Goal: Find specific page/section: Find specific page/section

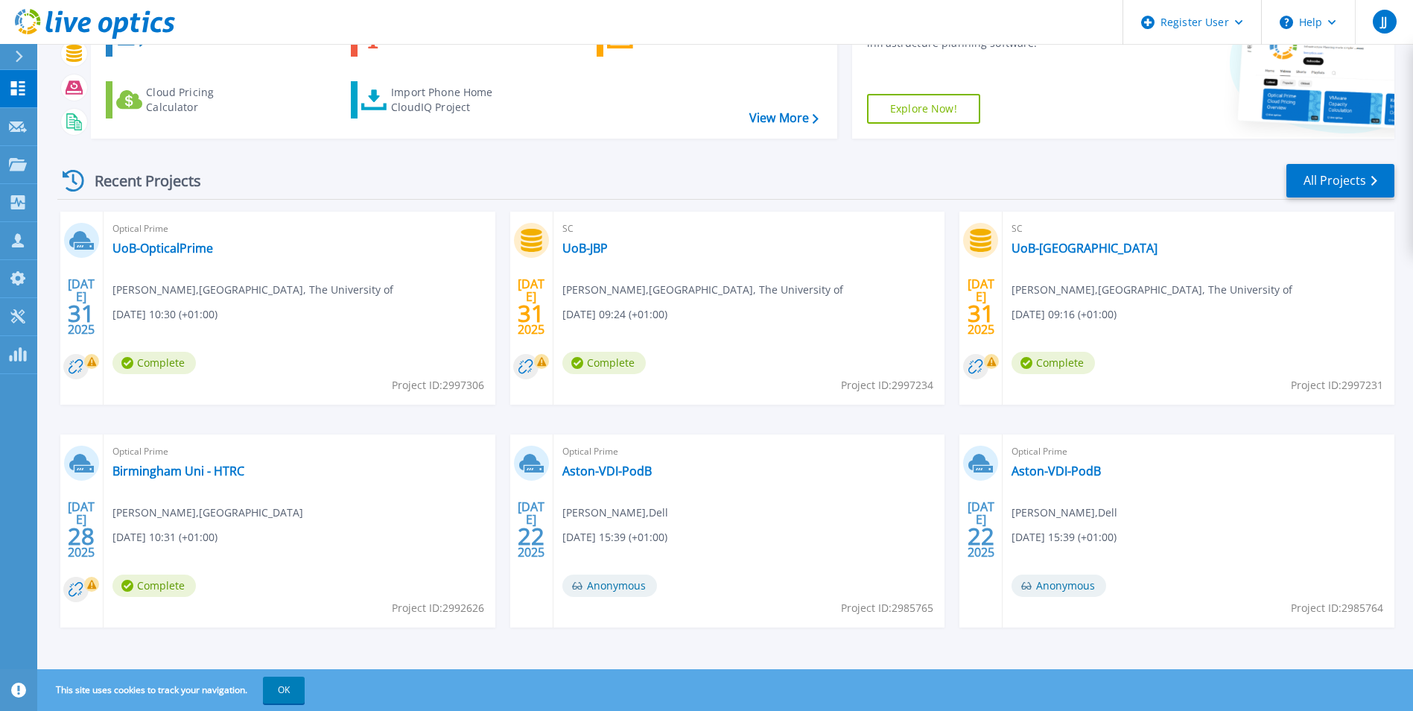
scroll to position [115, 0]
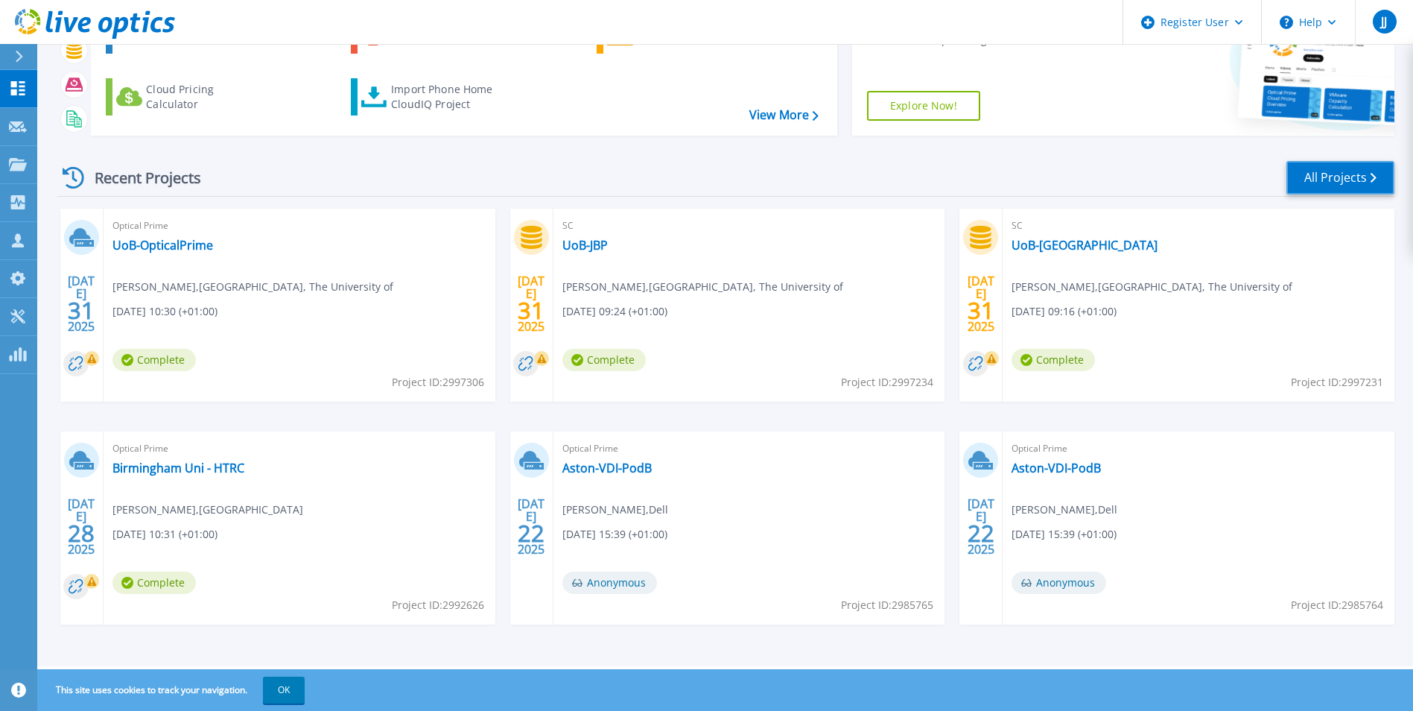
drag, startPoint x: 1308, startPoint y: 177, endPoint x: 1053, endPoint y: 195, distance: 256.2
click at [1308, 177] on link "All Projects" at bounding box center [1341, 178] width 108 height 34
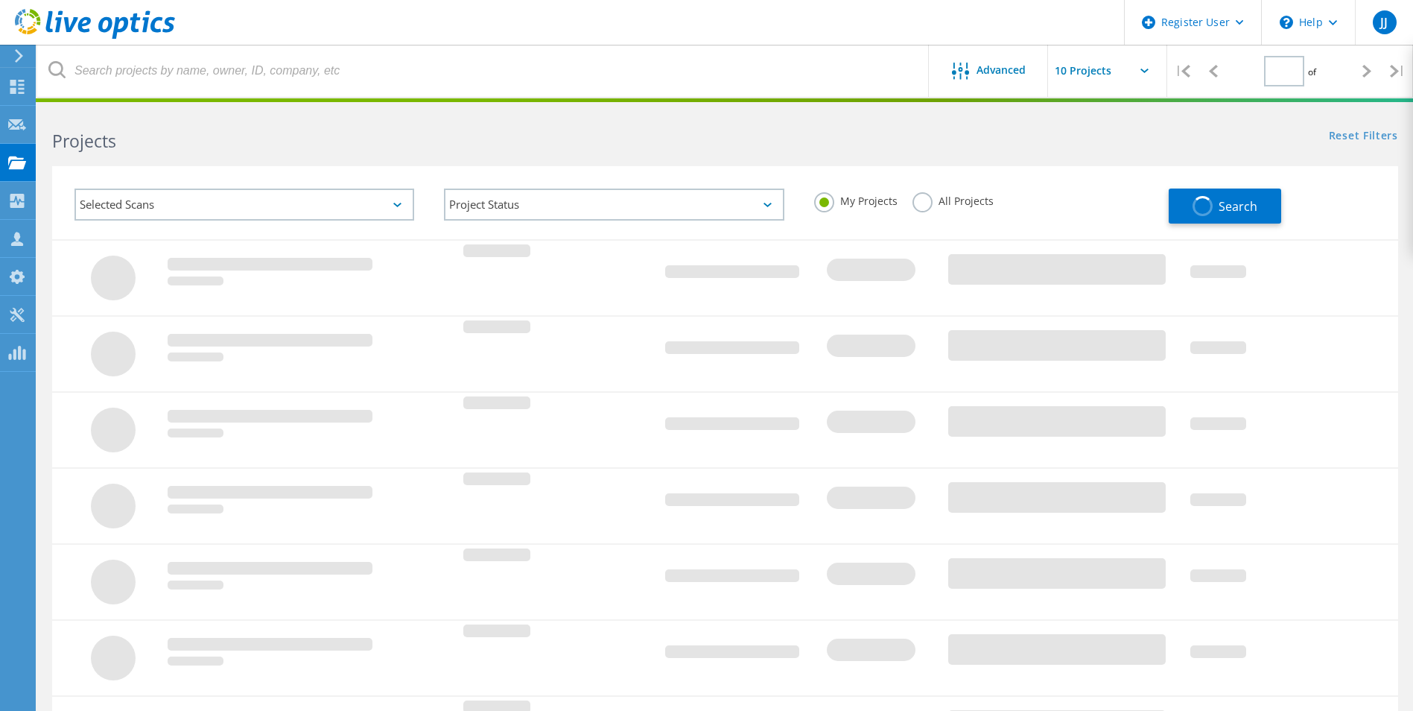
type input "1"
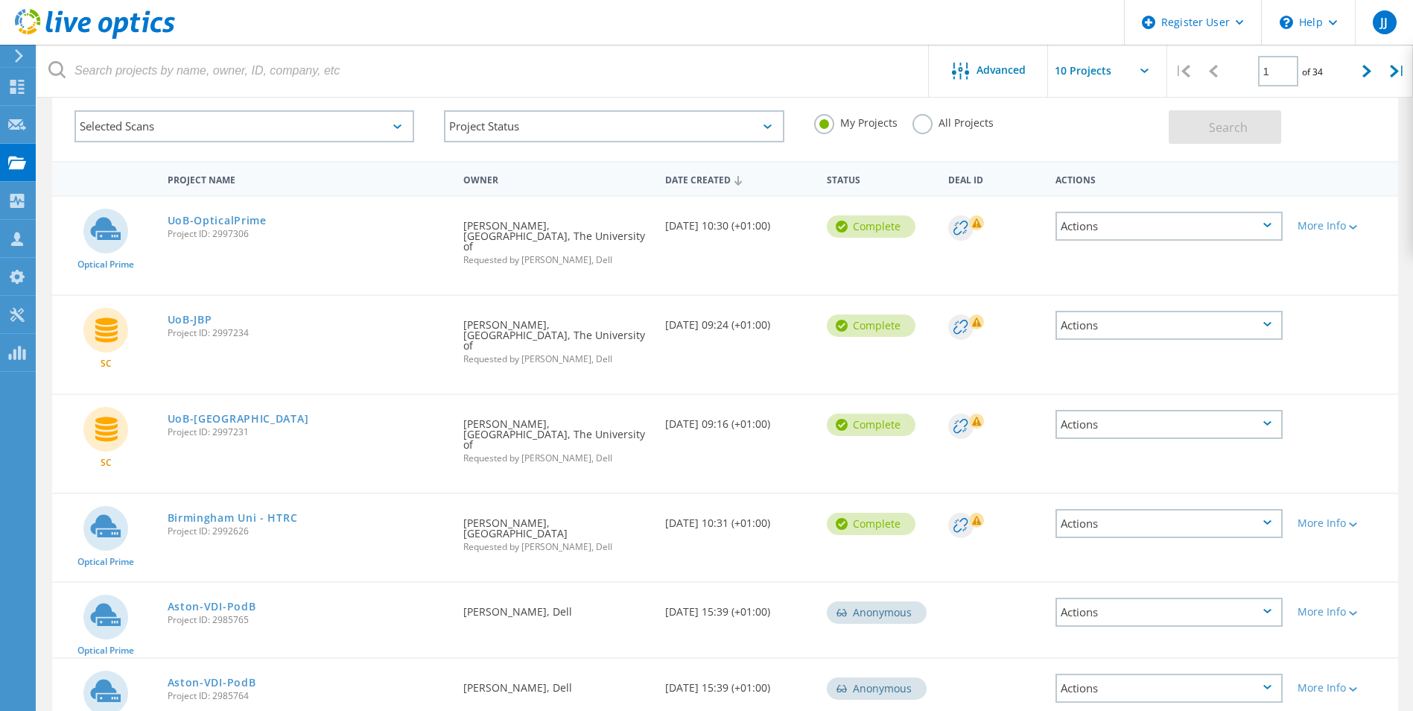
scroll to position [75, 0]
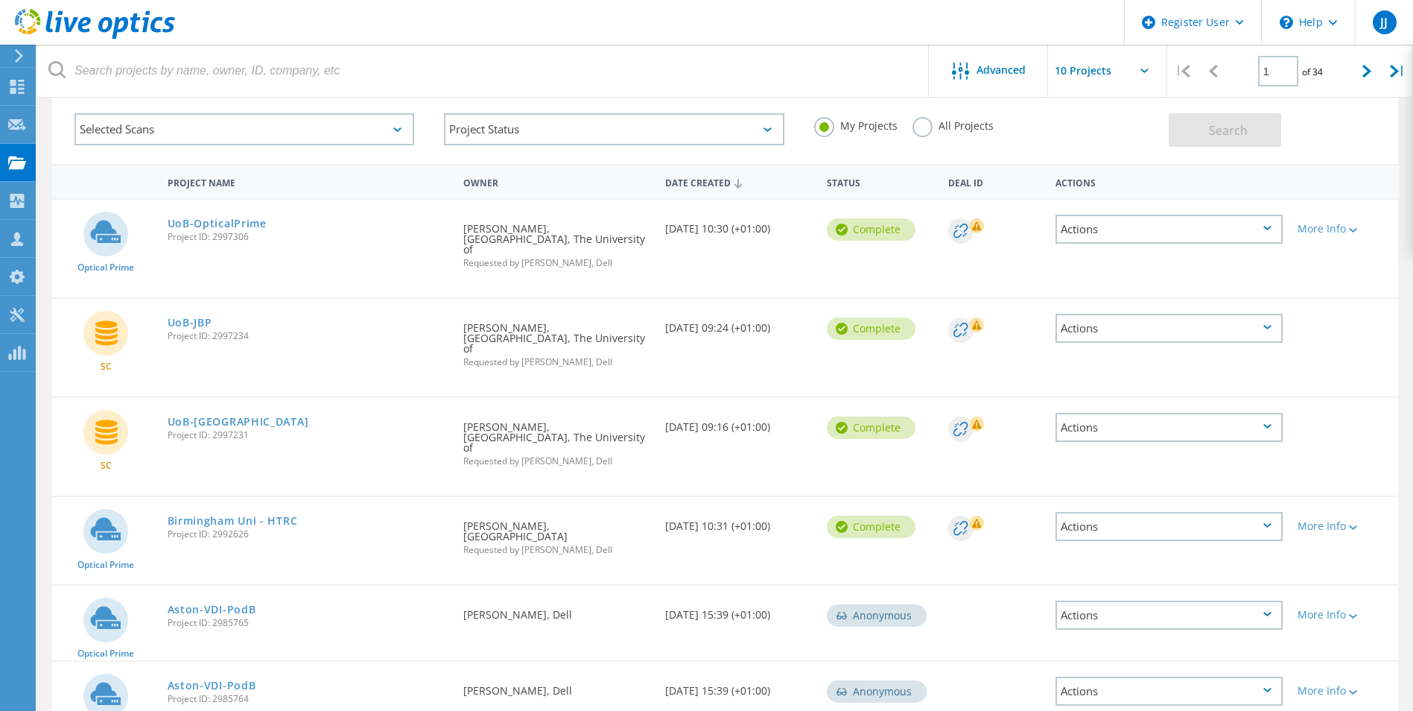
click at [1087, 73] on input "text" at bounding box center [1122, 71] width 149 height 52
click at [1085, 181] on div "Show 40 Projects" at bounding box center [1123, 183] width 148 height 25
type input "Show 40 Projects"
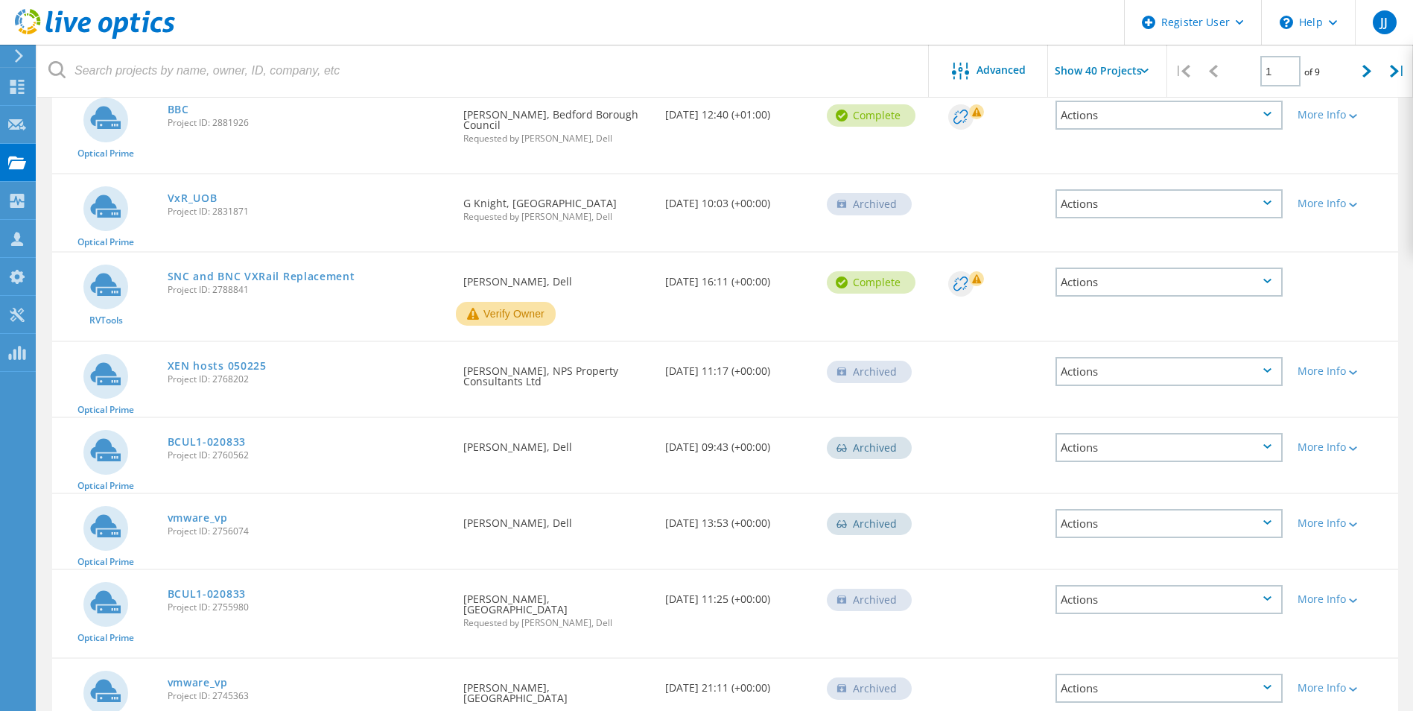
scroll to position [2934, 0]
click at [1365, 74] on icon at bounding box center [1367, 71] width 9 height 13
type input "2"
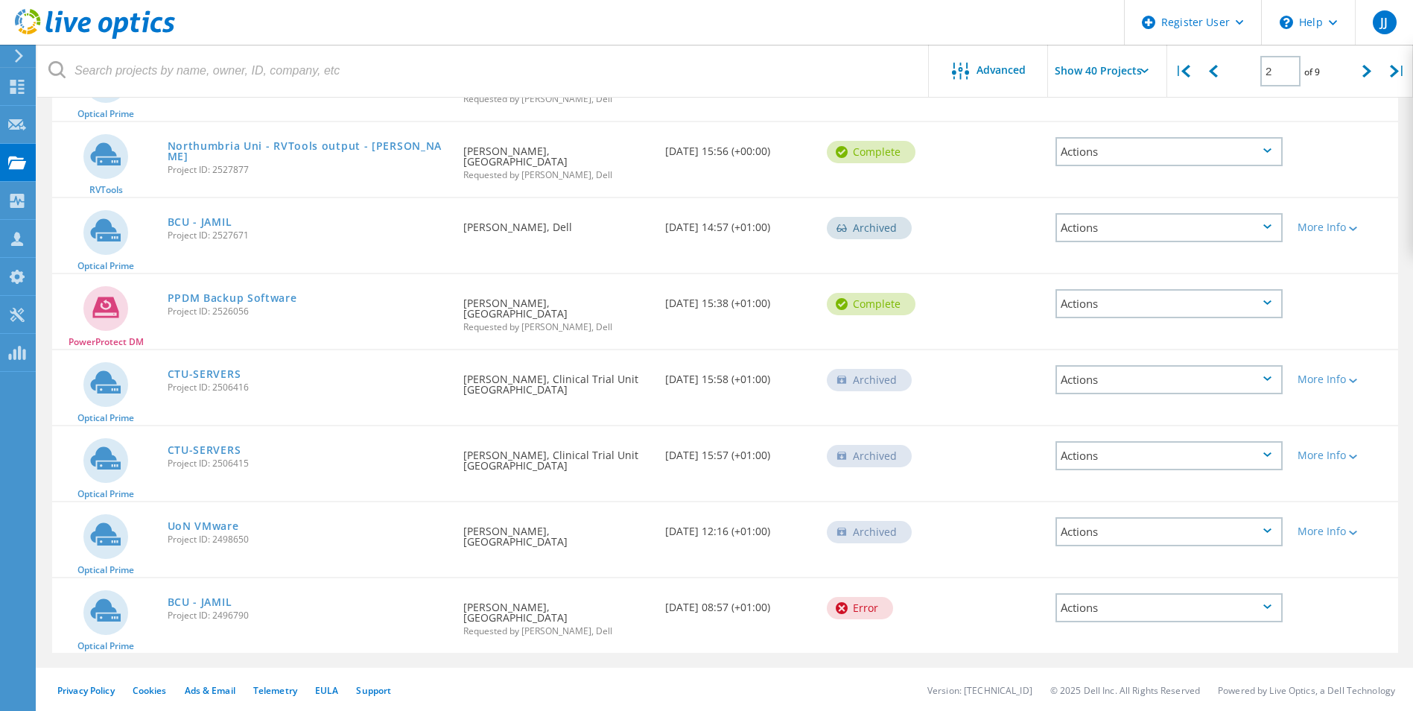
scroll to position [2907, 0]
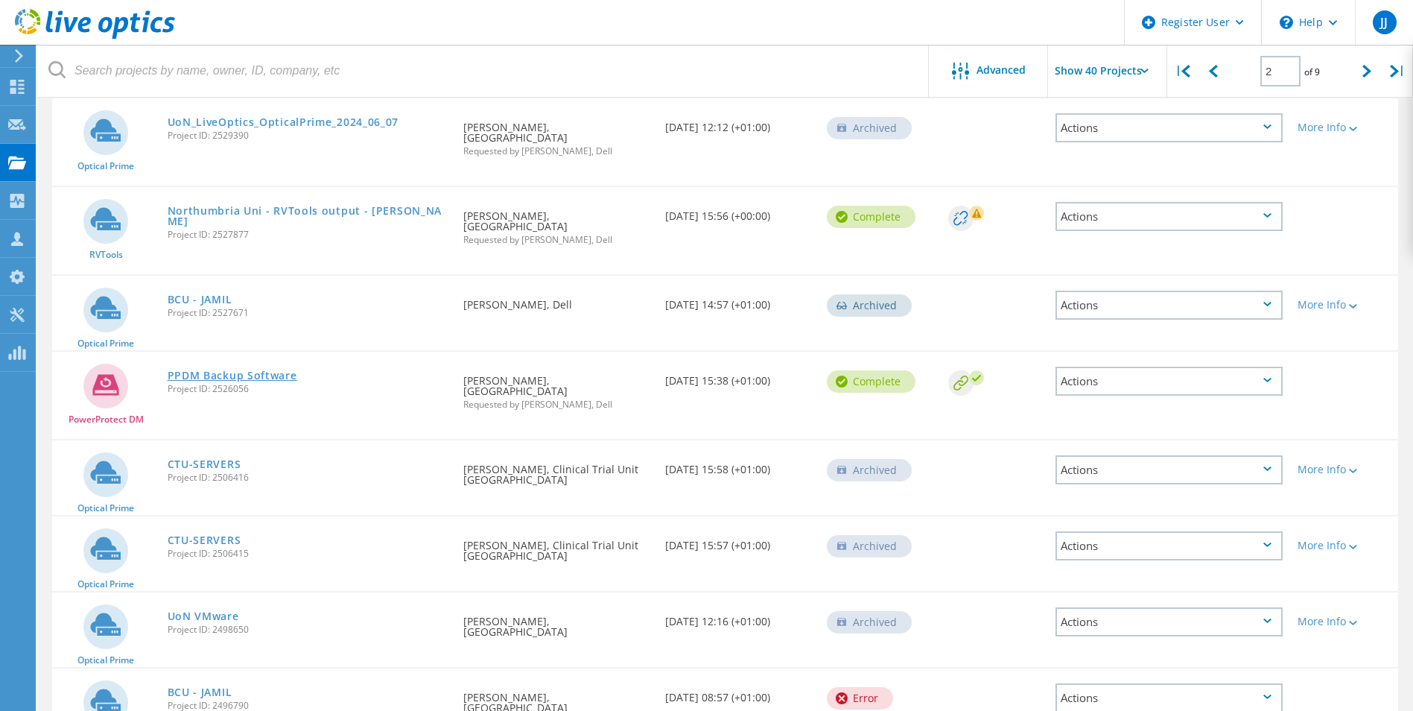
click at [226, 370] on link "PPDM Backup Software" at bounding box center [233, 375] width 130 height 10
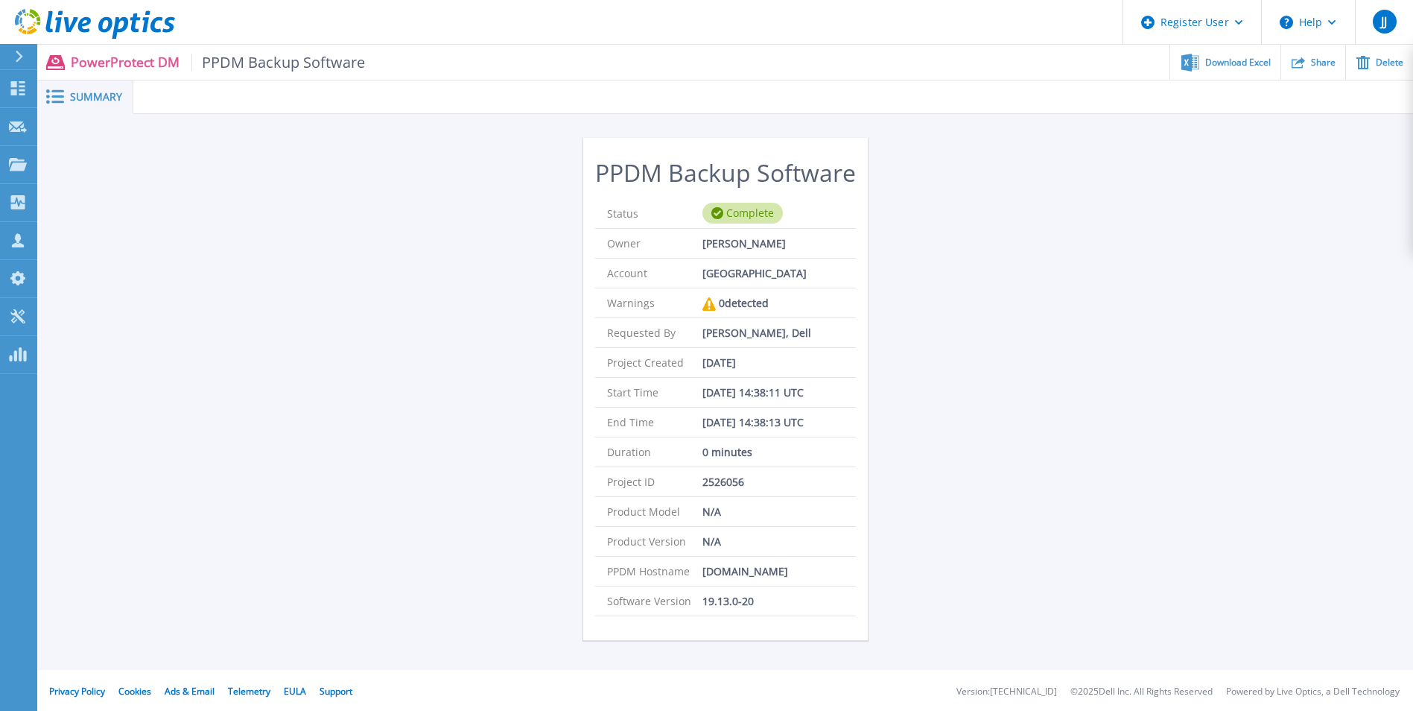
click at [260, 62] on span "PPDM Backup Software" at bounding box center [278, 62] width 174 height 17
click at [1222, 64] on span "Download Excel" at bounding box center [1238, 61] width 66 height 9
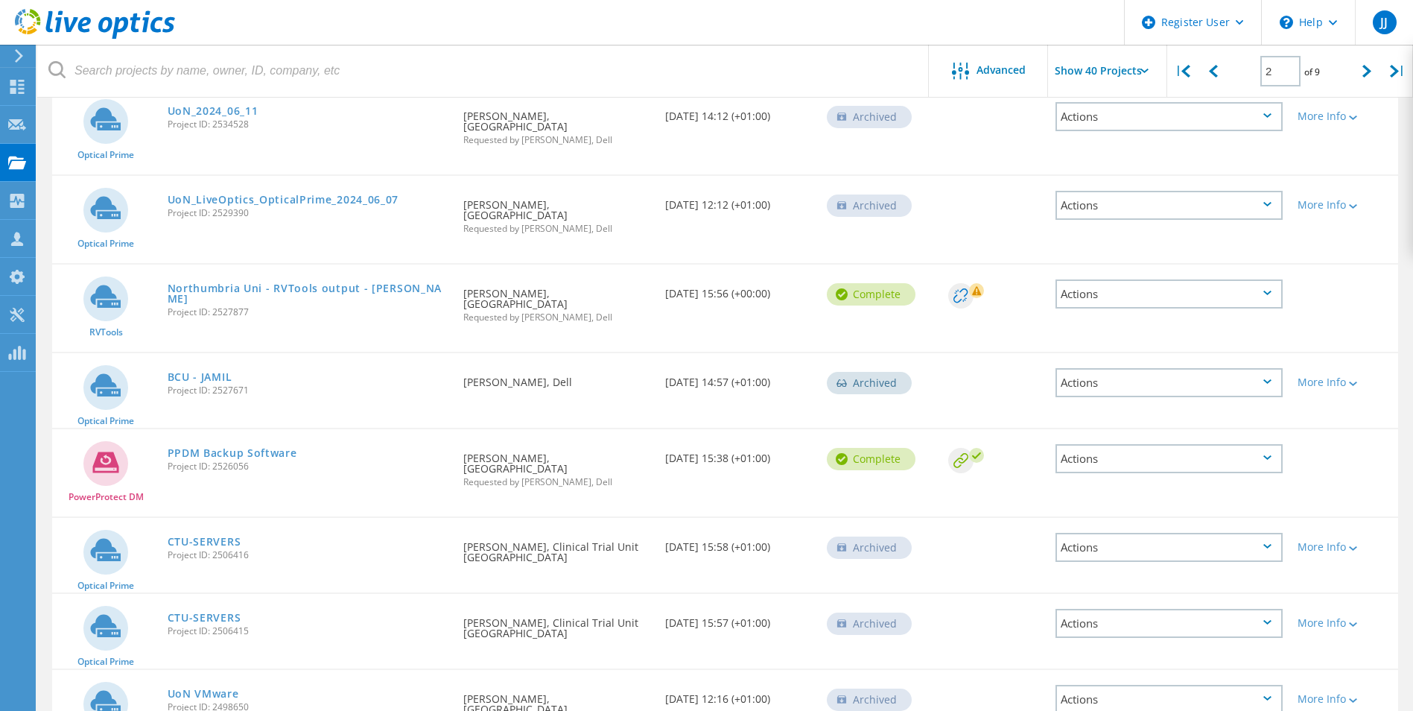
scroll to position [2831, 0]
drag, startPoint x: 462, startPoint y: 367, endPoint x: 644, endPoint y: 364, distance: 181.8
click at [644, 428] on div "Requested By Michael Hoy, Northumbria University Requested by Richard Scallan, …" at bounding box center [557, 464] width 202 height 72
copy div "[PERSON_NAME], [GEOGRAPHIC_DATA]"
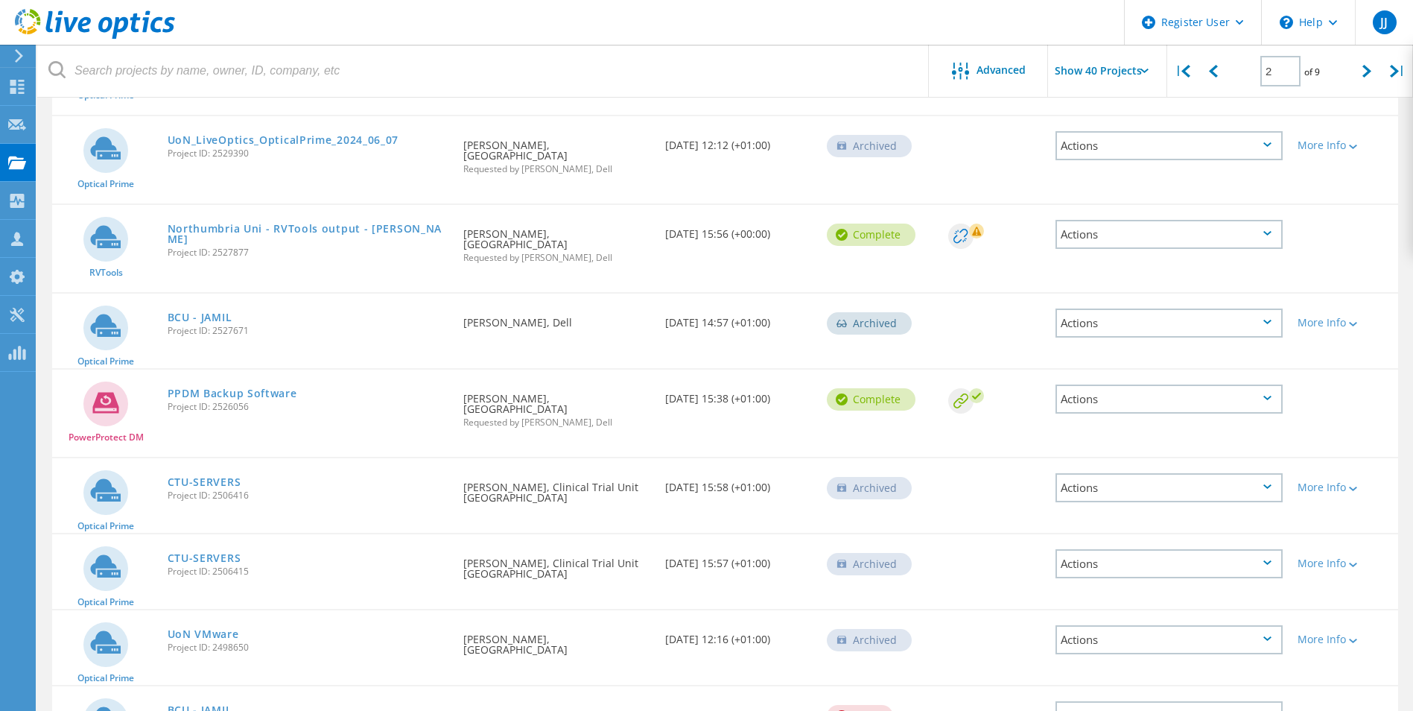
scroll to position [2907, 0]
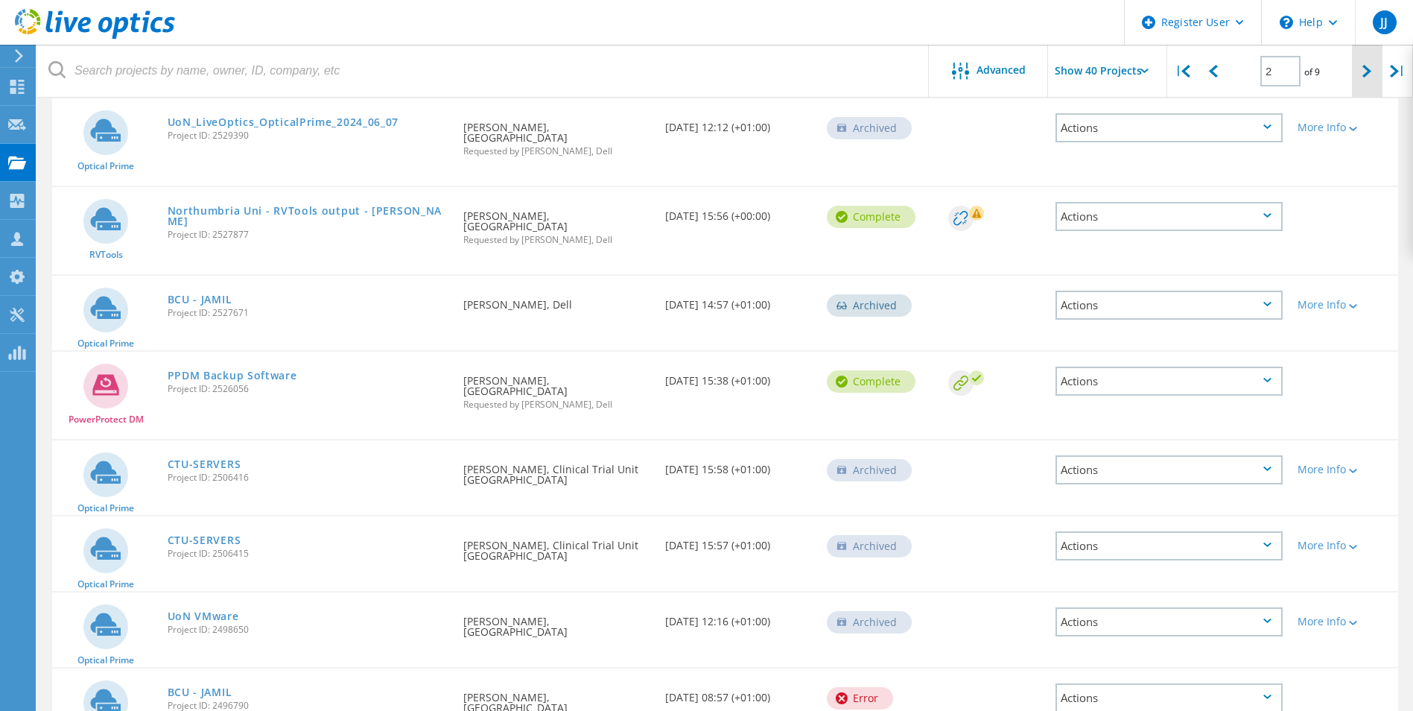
click at [1362, 78] on div at bounding box center [1367, 71] width 31 height 53
type input "3"
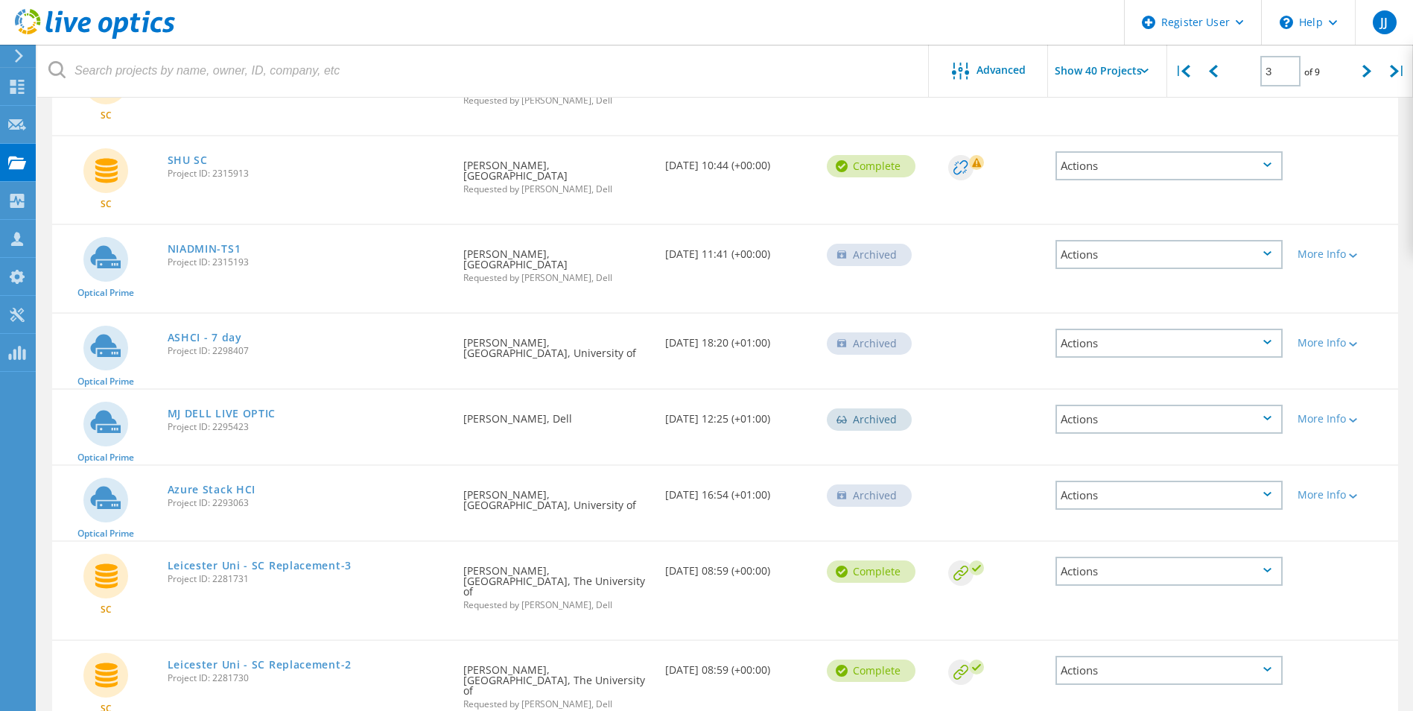
scroll to position [581, 0]
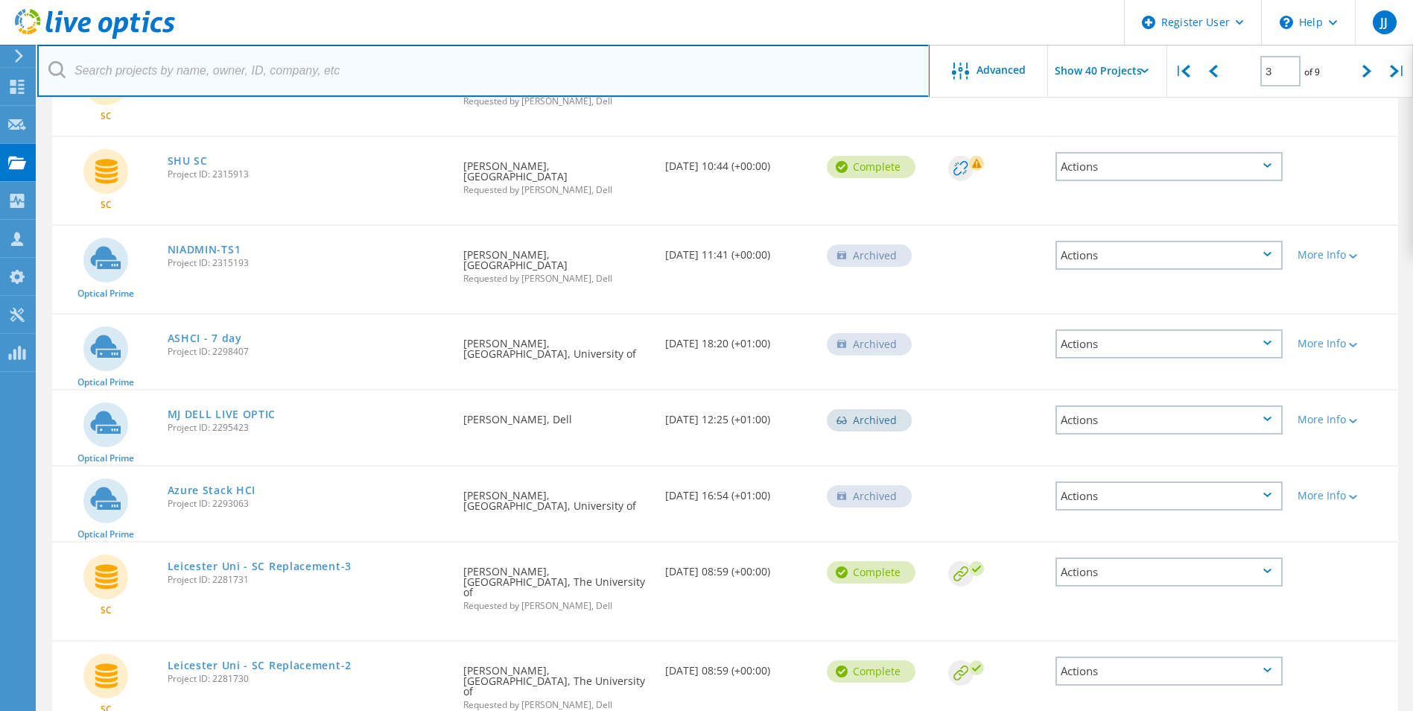
click at [259, 67] on input "text" at bounding box center [483, 71] width 893 height 52
paste input "[PERSON_NAME], [GEOGRAPHIC_DATA]"
drag, startPoint x: 147, startPoint y: 72, endPoint x: 305, endPoint y: 77, distance: 158.1
click at [305, 77] on input "[PERSON_NAME], [GEOGRAPHIC_DATA]" at bounding box center [483, 71] width 893 height 52
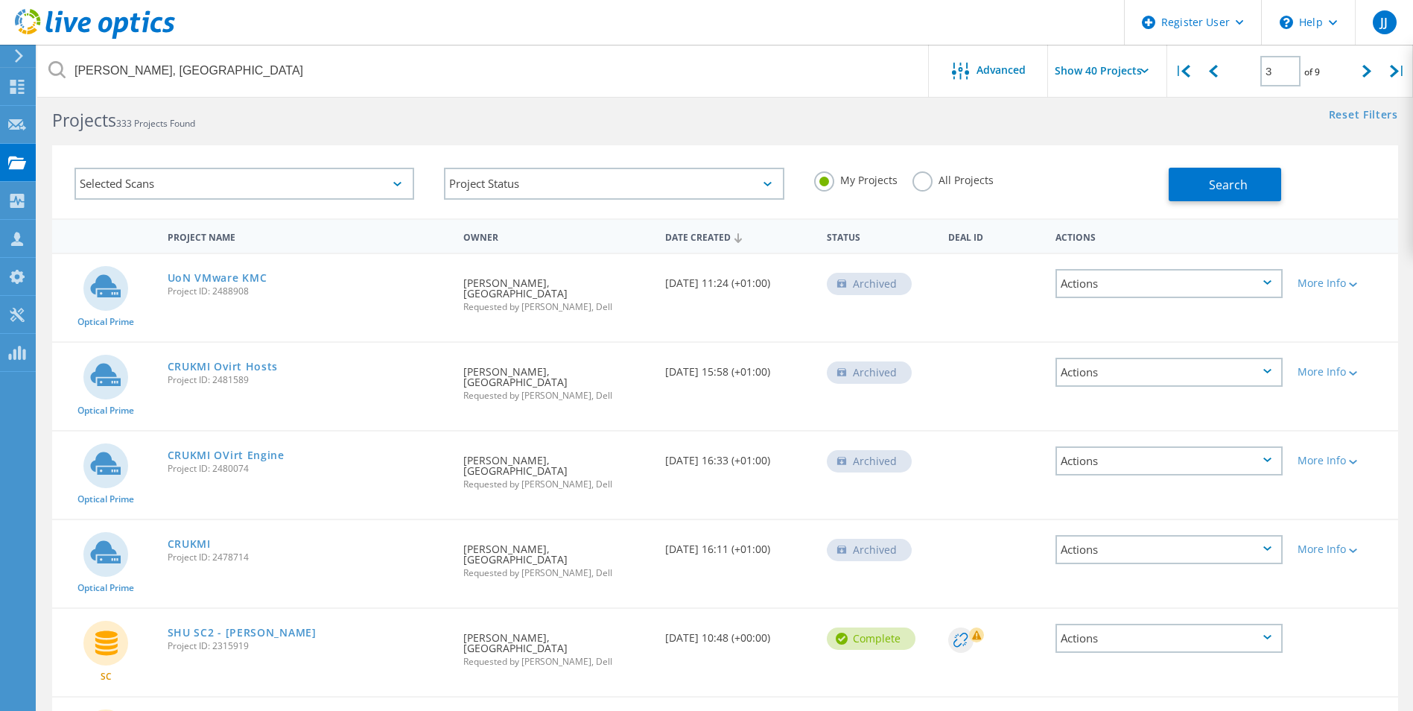
scroll to position [0, 0]
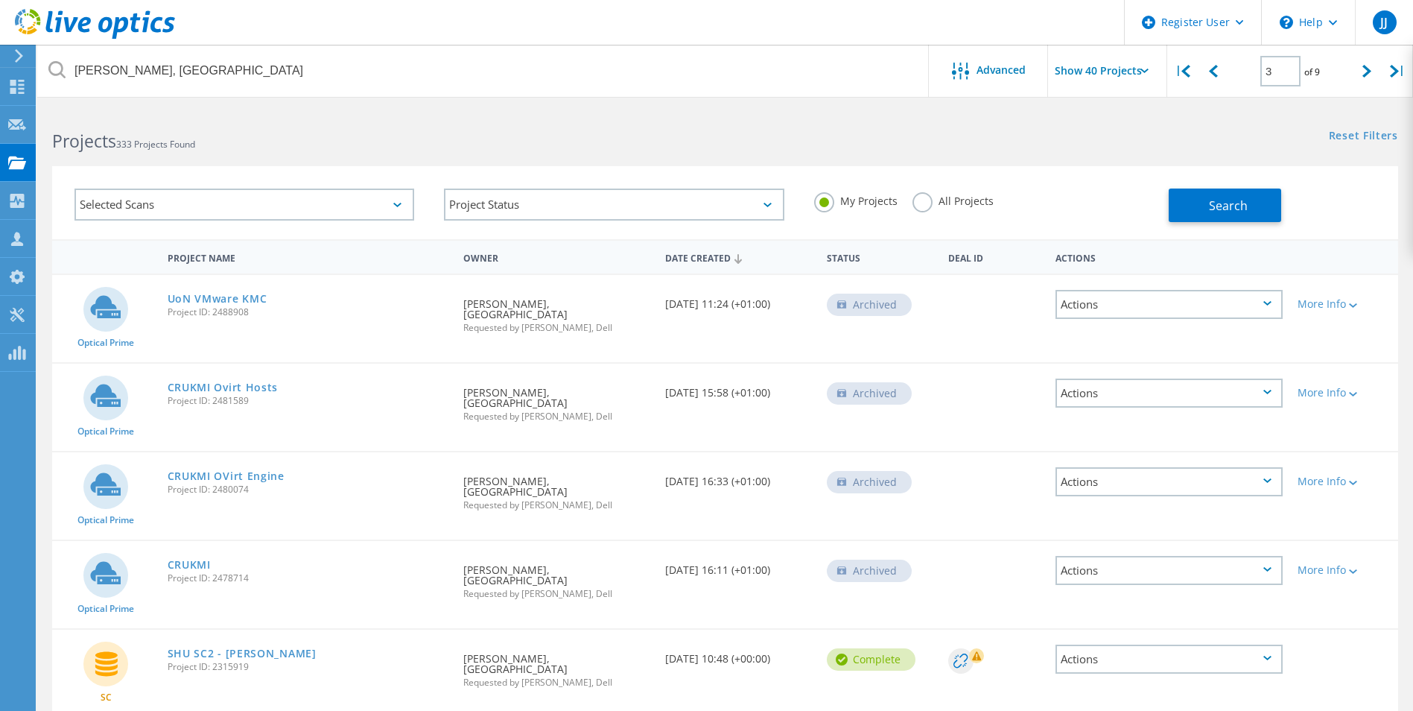
click at [487, 97] on div "Michael Hoy, Northumbria University Advanced Show 40 Projects | 3 of 9 |" at bounding box center [725, 71] width 1376 height 53
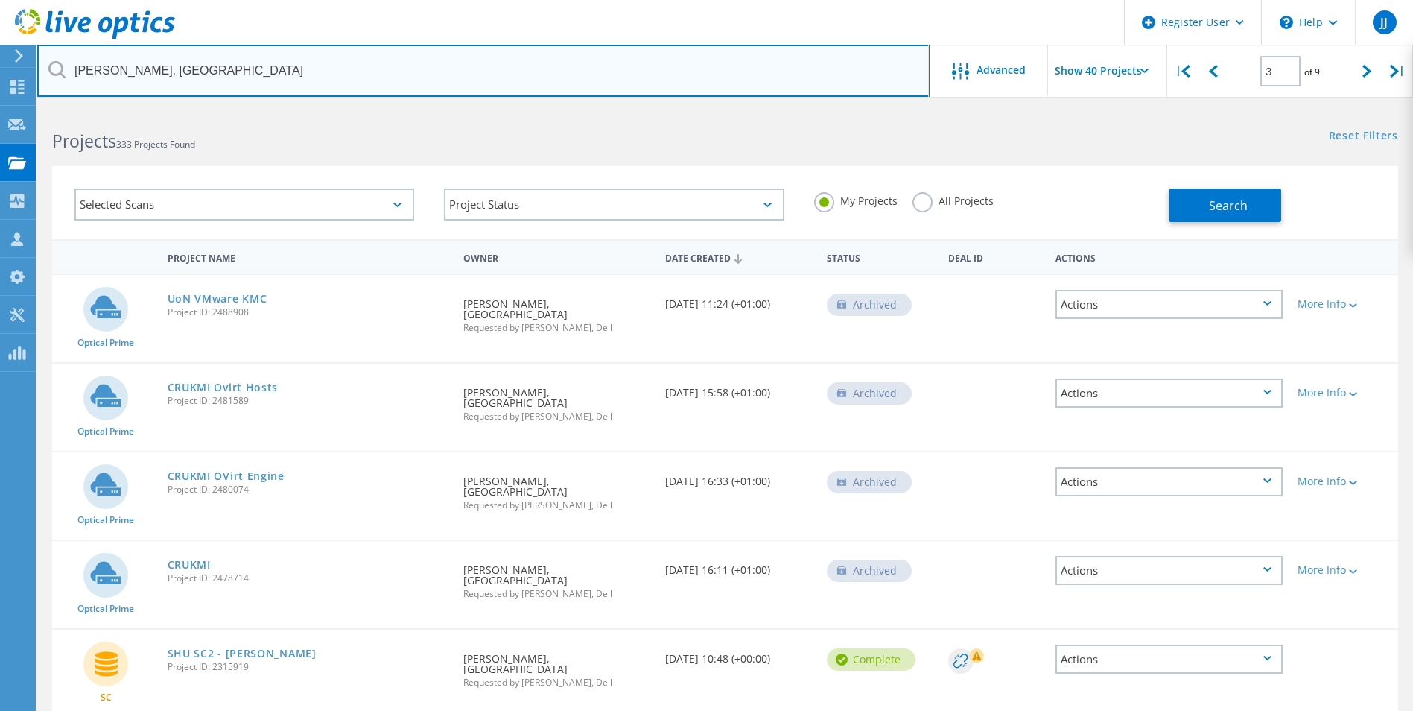
drag, startPoint x: 285, startPoint y: 66, endPoint x: 83, endPoint y: 45, distance: 203.7
click at [83, 45] on input "Michael Hoy, Northumbria University" at bounding box center [483, 71] width 893 height 52
type input "M"
paste input "[PERSON_NAME][EMAIL_ADDRESS][PERSON_NAME][DOMAIN_NAME]"
type input "[PERSON_NAME][EMAIL_ADDRESS][PERSON_NAME][DOMAIN_NAME]"
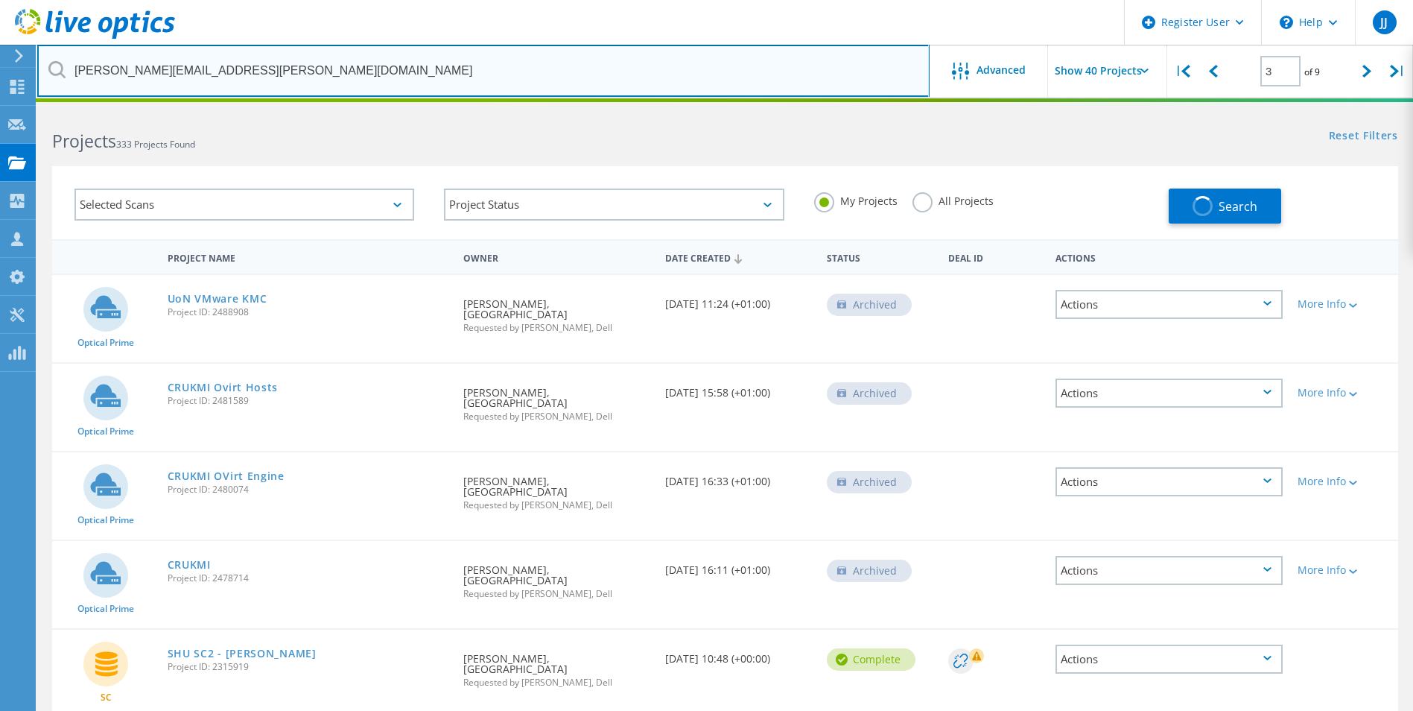
type input "1"
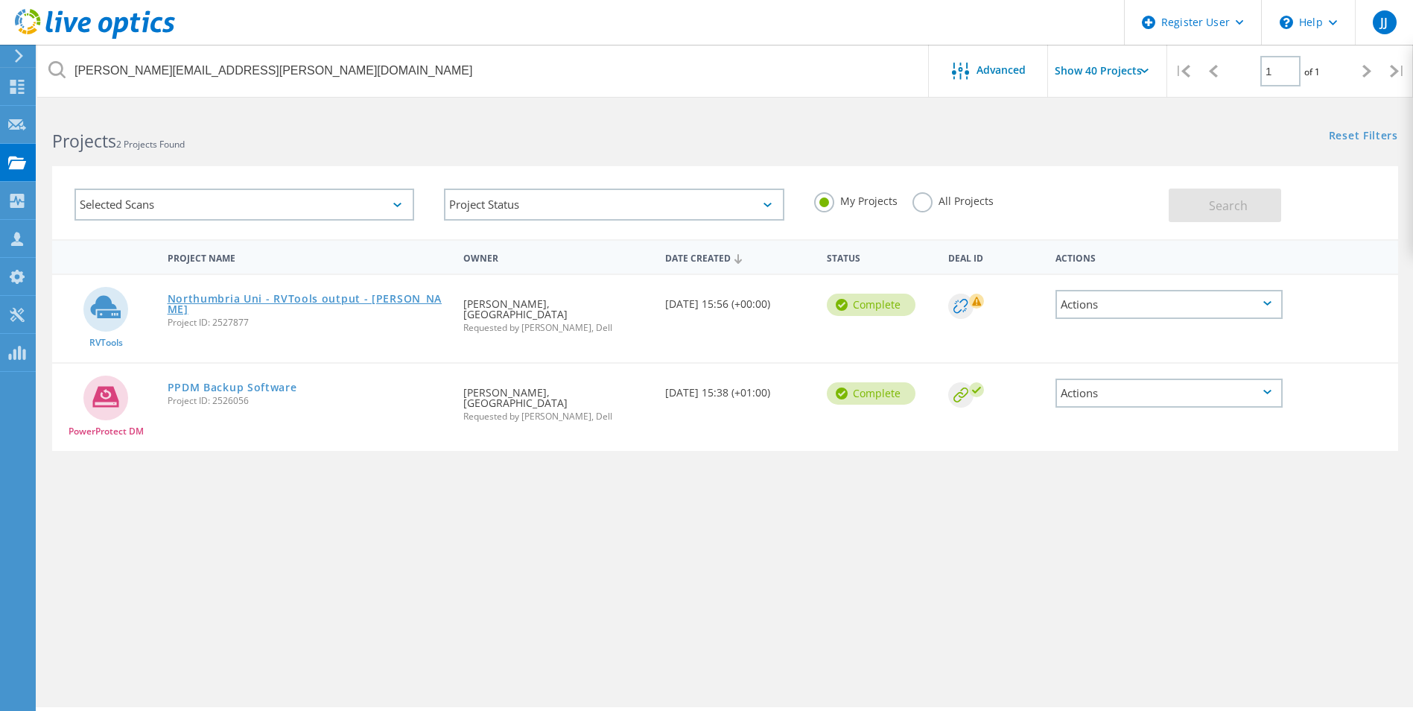
click at [285, 295] on link "Northumbria Uni - RVTools output - [PERSON_NAME]" at bounding box center [309, 304] width 282 height 21
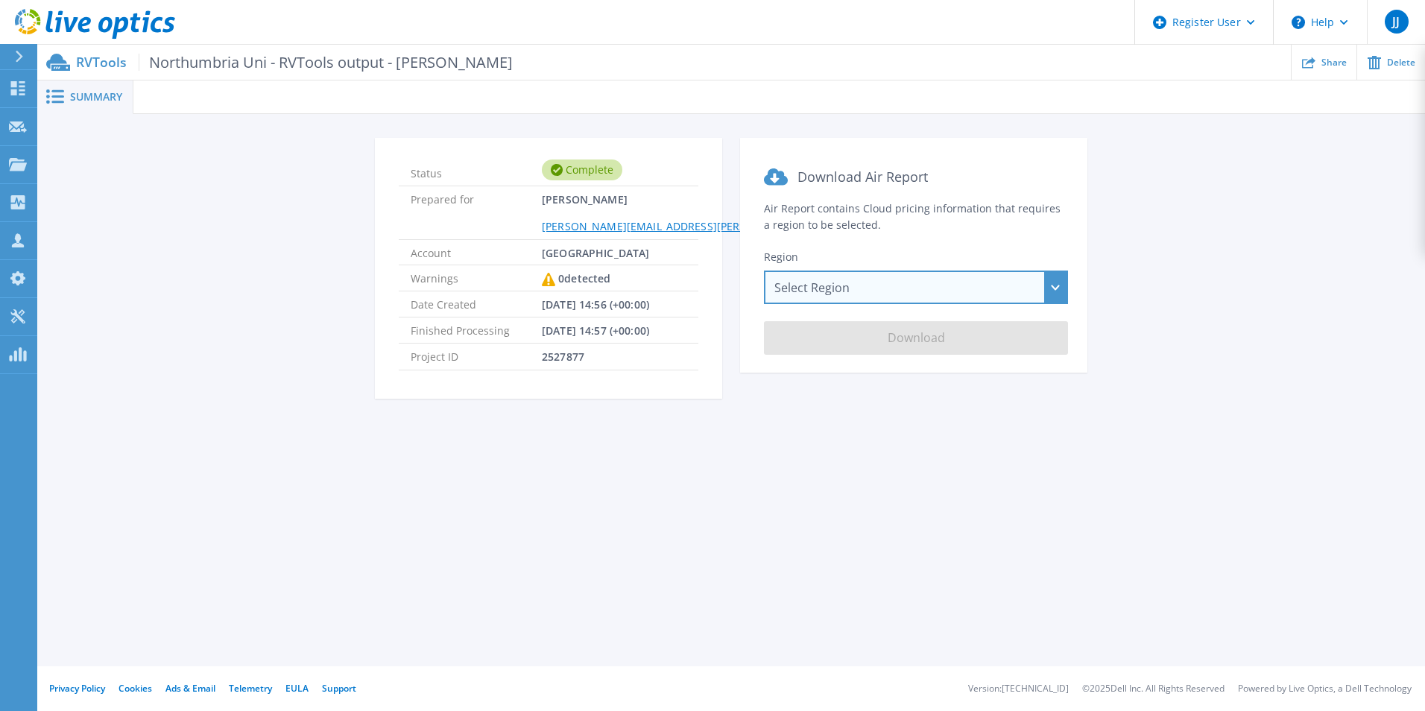
click at [823, 287] on div "Select Region Asia Pacific (Hong Kong) Asia Pacific (Mumbai) Asia Pacific (Seou…" at bounding box center [916, 287] width 304 height 34
click at [259, 534] on div "Summary Status Complete Prepared for Michael Hoy michael.hoy@northumbria.ac.uk …" at bounding box center [730, 333] width 1387 height 666
click at [88, 94] on span "Summary" at bounding box center [96, 97] width 52 height 10
click at [87, 63] on p "RVTools Northumbria Uni - RVTools output - Michael Hoy" at bounding box center [294, 62] width 437 height 17
click at [893, 290] on div "Select Region Asia Pacific (Hong Kong) Asia Pacific (Mumbai) Asia Pacific (Seou…" at bounding box center [916, 287] width 304 height 34
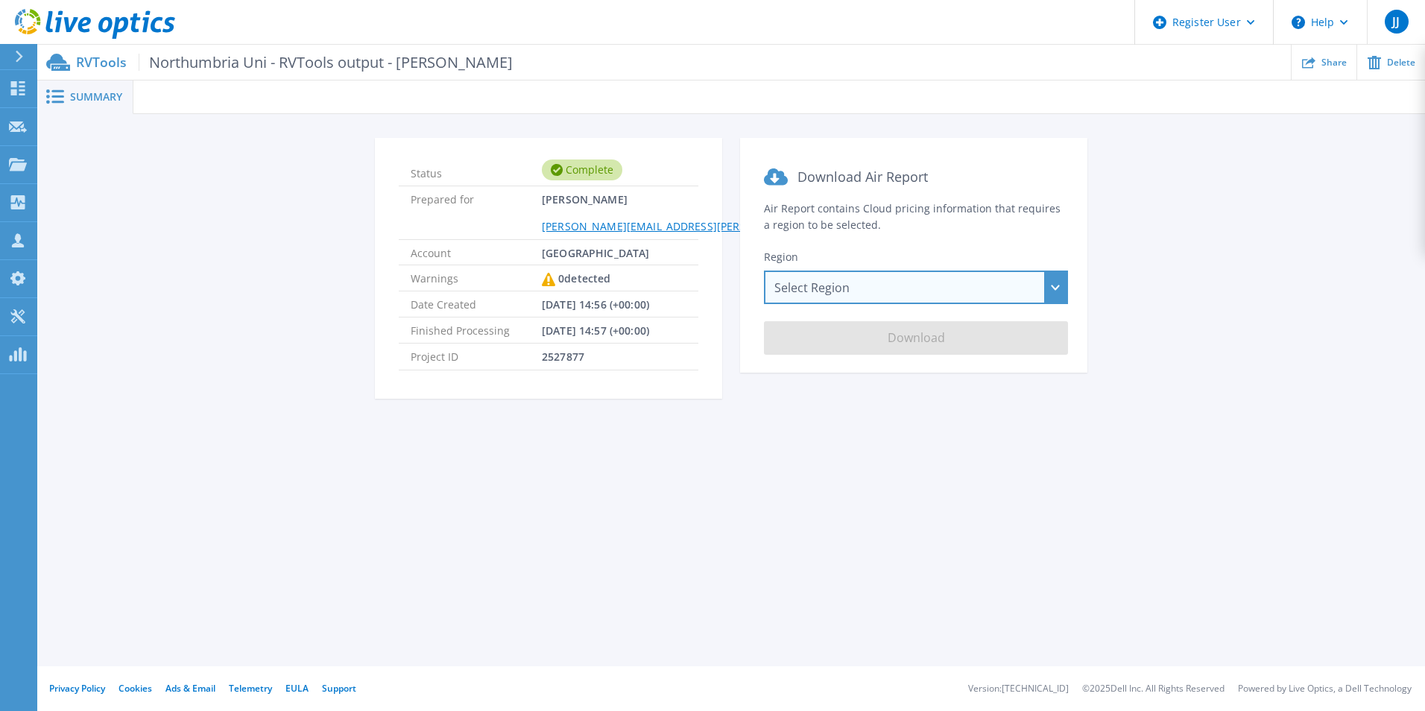
click at [893, 290] on div "Select Region Asia Pacific (Hong Kong) Asia Pacific (Mumbai) Asia Pacific (Seou…" at bounding box center [916, 287] width 304 height 34
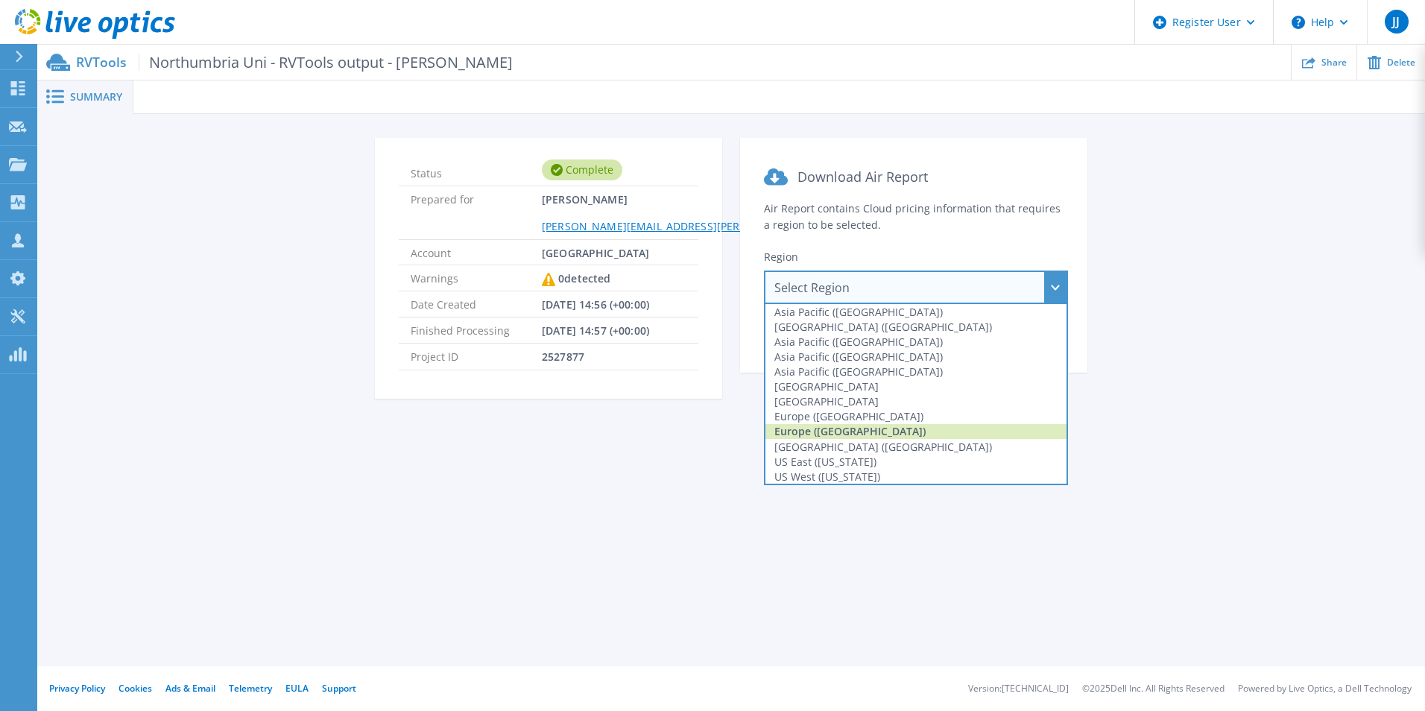
click at [812, 430] on div "Europe ([GEOGRAPHIC_DATA])" at bounding box center [915, 431] width 301 height 15
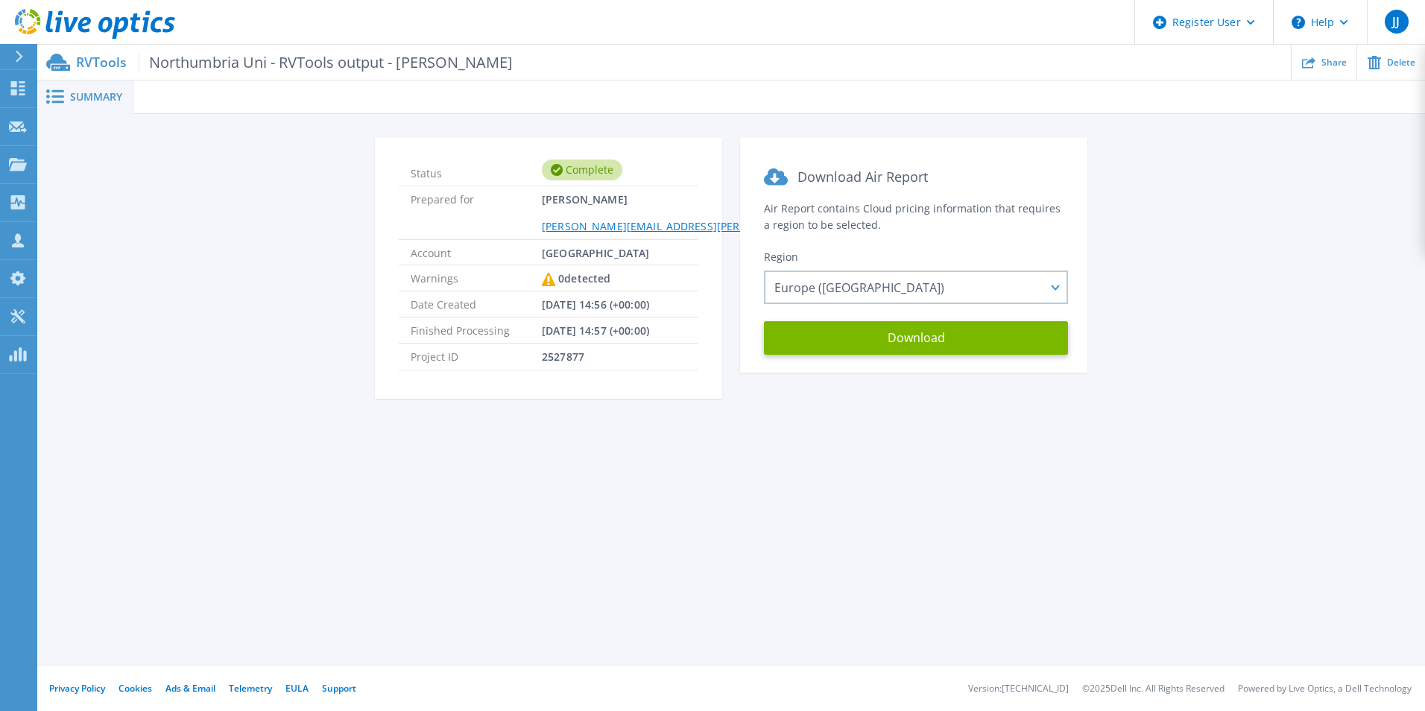
drag, startPoint x: 864, startPoint y: 338, endPoint x: 1092, endPoint y: 423, distance: 243.3
click at [930, 446] on div "Summary Status Complete Prepared for Michael Hoy michael.hoy@northumbria.ac.uk …" at bounding box center [730, 333] width 1387 height 666
click at [250, 209] on div "Status Complete Prepared for Michael Hoy michael.hoy@northumbria.ac.uk Account …" at bounding box center [731, 277] width 1343 height 279
click at [101, 97] on span "Summary" at bounding box center [96, 97] width 52 height 10
click at [9, 89] on icon at bounding box center [18, 88] width 18 height 14
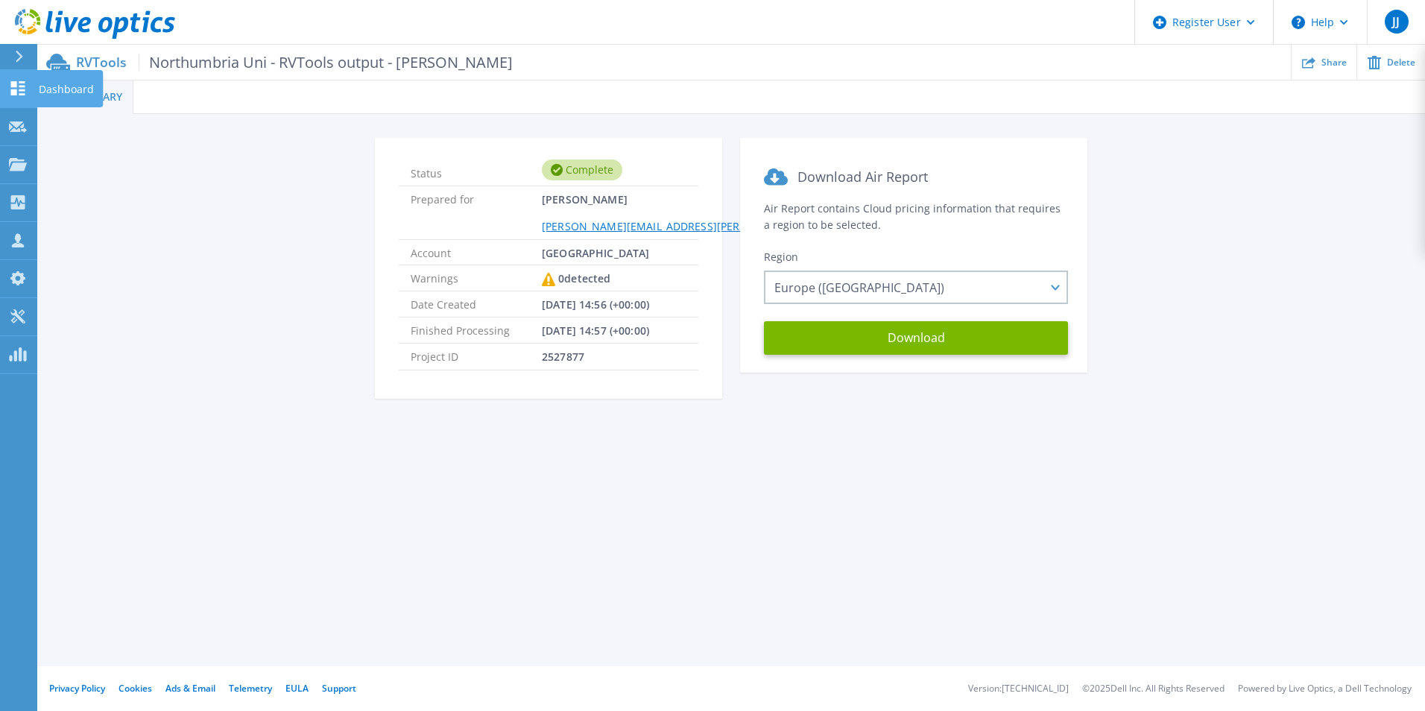
click at [9, 89] on icon at bounding box center [18, 88] width 18 height 14
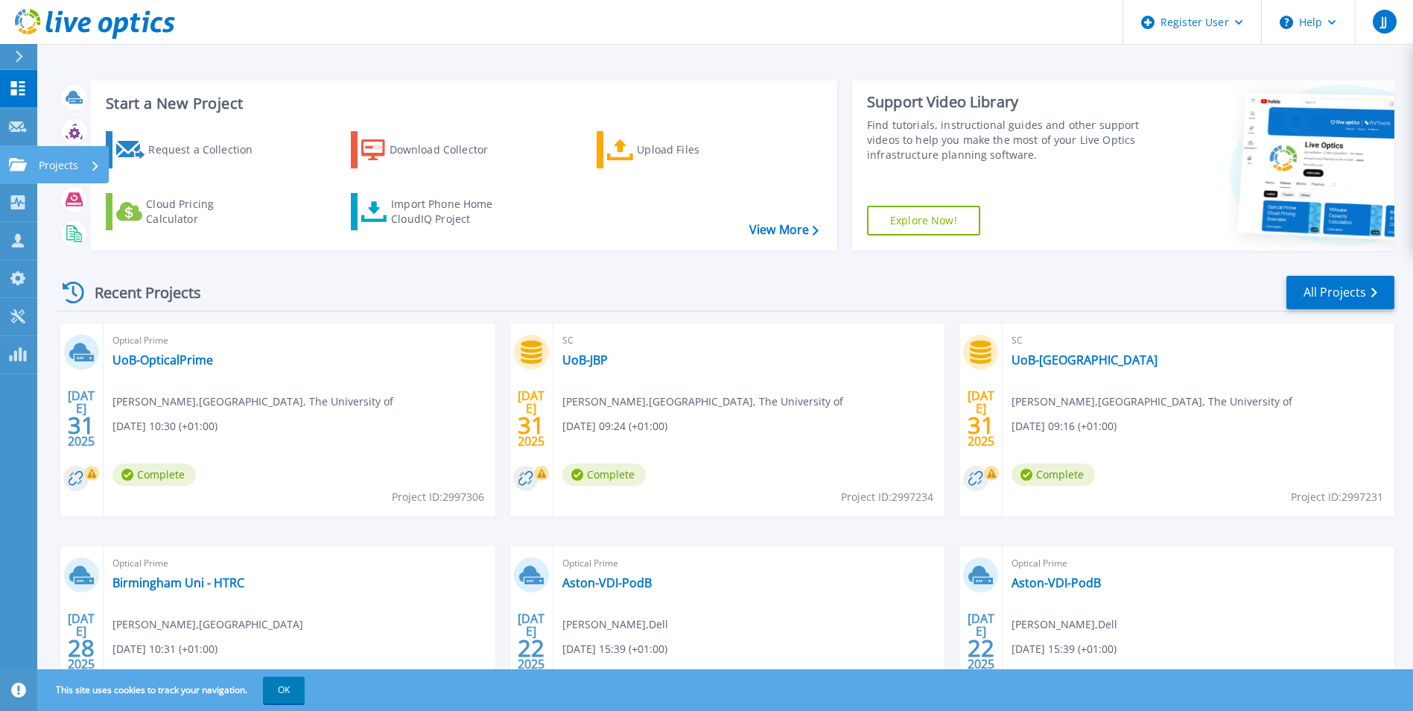
click at [63, 168] on p "Projects" at bounding box center [58, 165] width 39 height 39
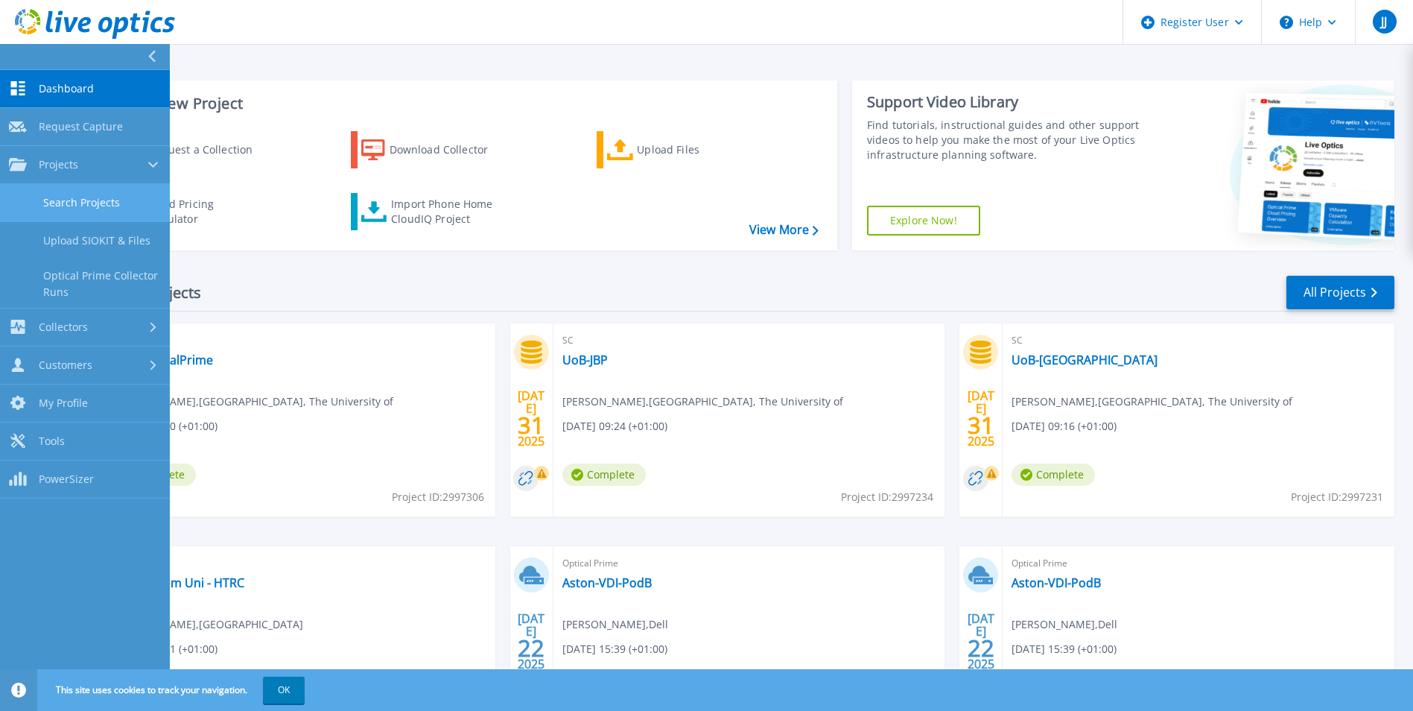
click at [74, 199] on link "Search Projects" at bounding box center [85, 203] width 170 height 38
drag, startPoint x: 74, startPoint y: 199, endPoint x: 92, endPoint y: 199, distance: 17.9
click at [74, 199] on link "Search Projects" at bounding box center [85, 203] width 170 height 38
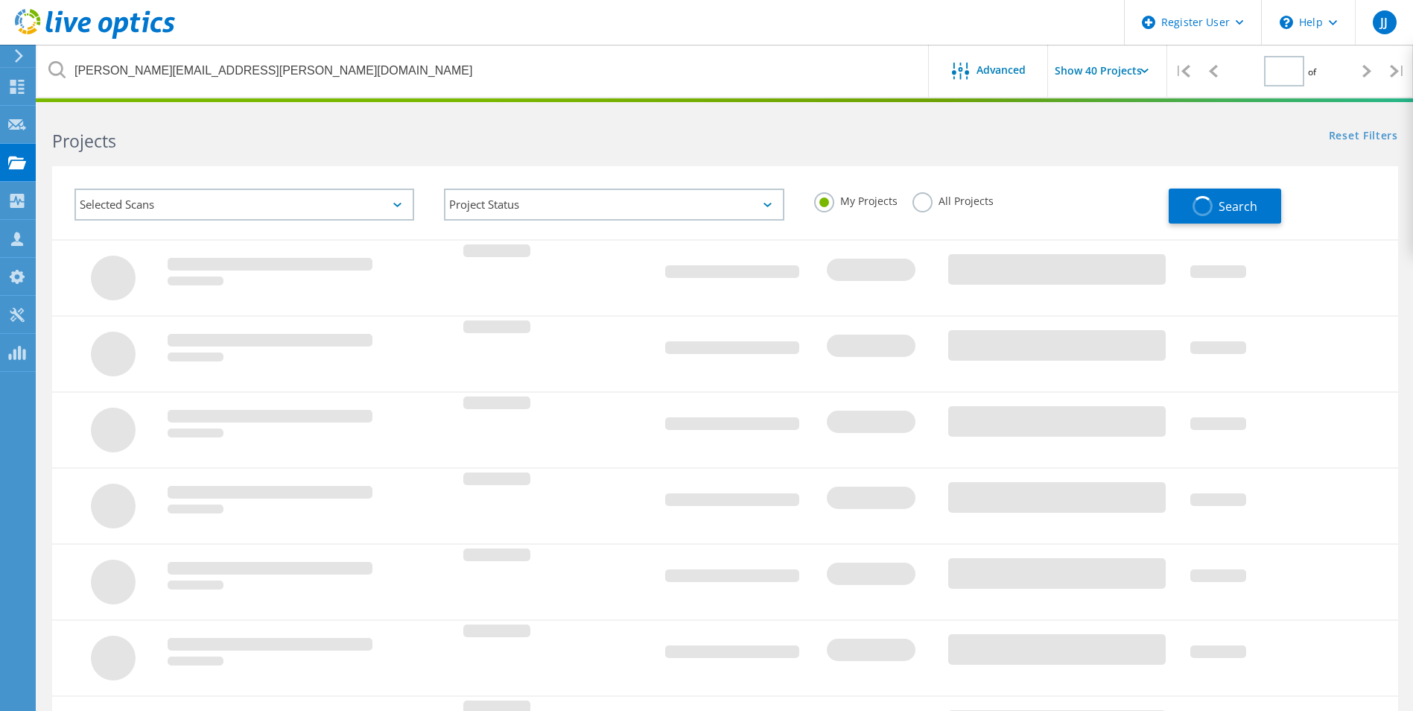
type input "1"
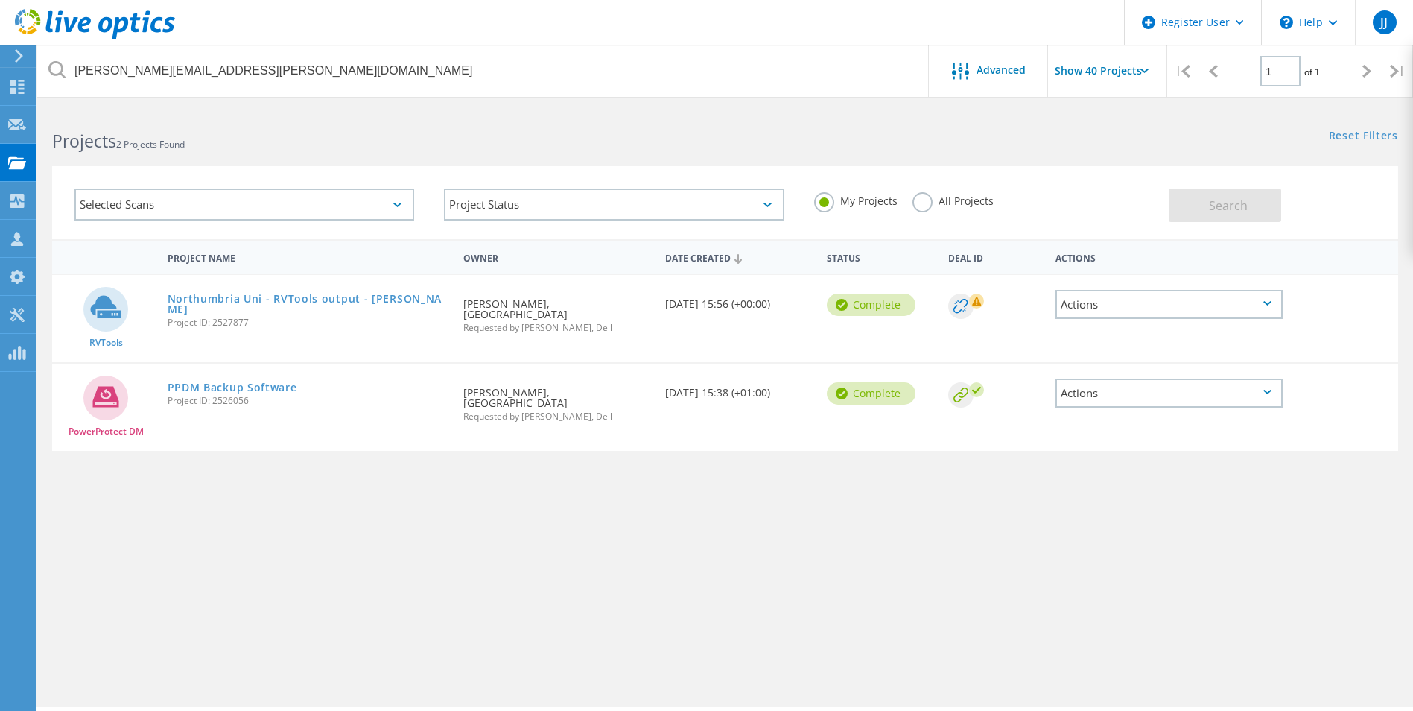
click at [323, 306] on div "Northumbria Uni - RVTools output - [PERSON_NAME] Project ID: 2527877" at bounding box center [308, 308] width 297 height 67
click at [318, 297] on link "Northumbria Uni - RVTools output - [PERSON_NAME]" at bounding box center [309, 304] width 282 height 21
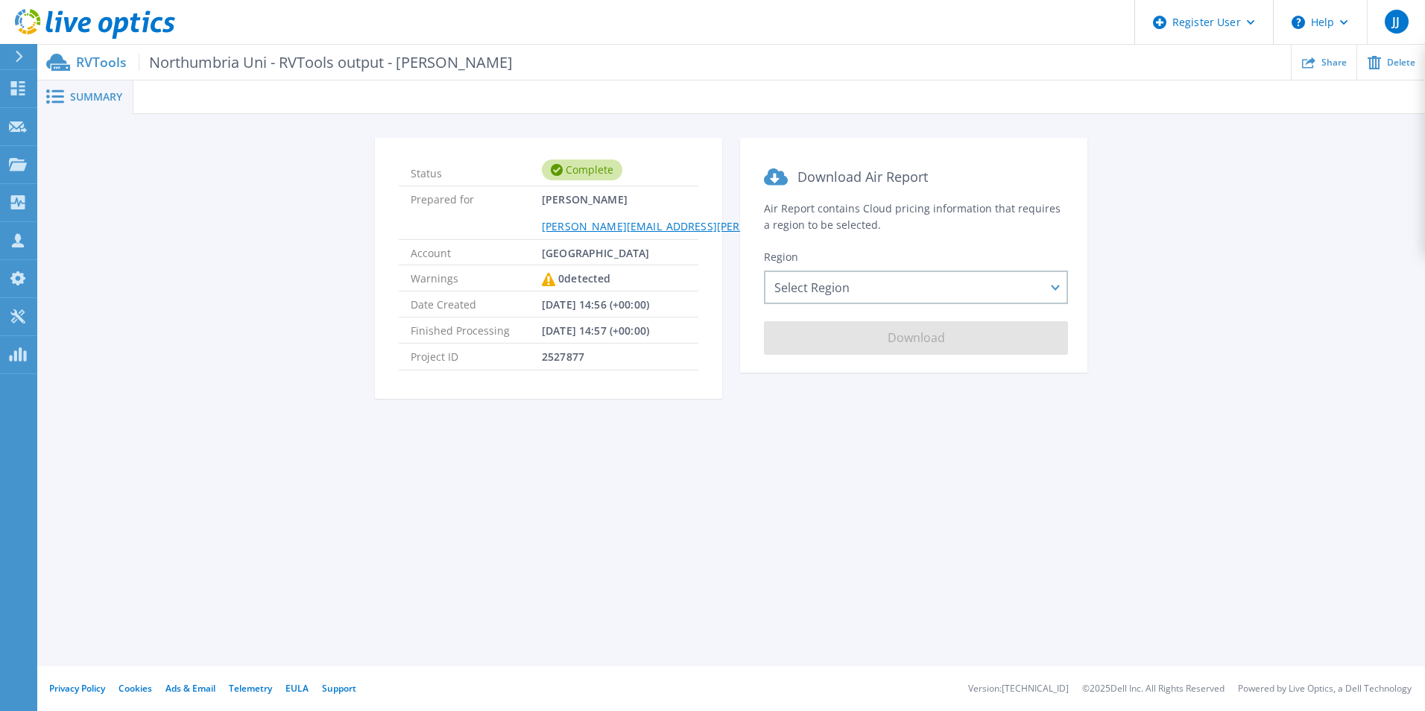
click at [1305, 262] on div "Status Complete Prepared for Michael Hoy michael.hoy@northumbria.ac.uk Account …" at bounding box center [731, 277] width 1343 height 279
click at [16, 86] on icon at bounding box center [18, 88] width 14 height 14
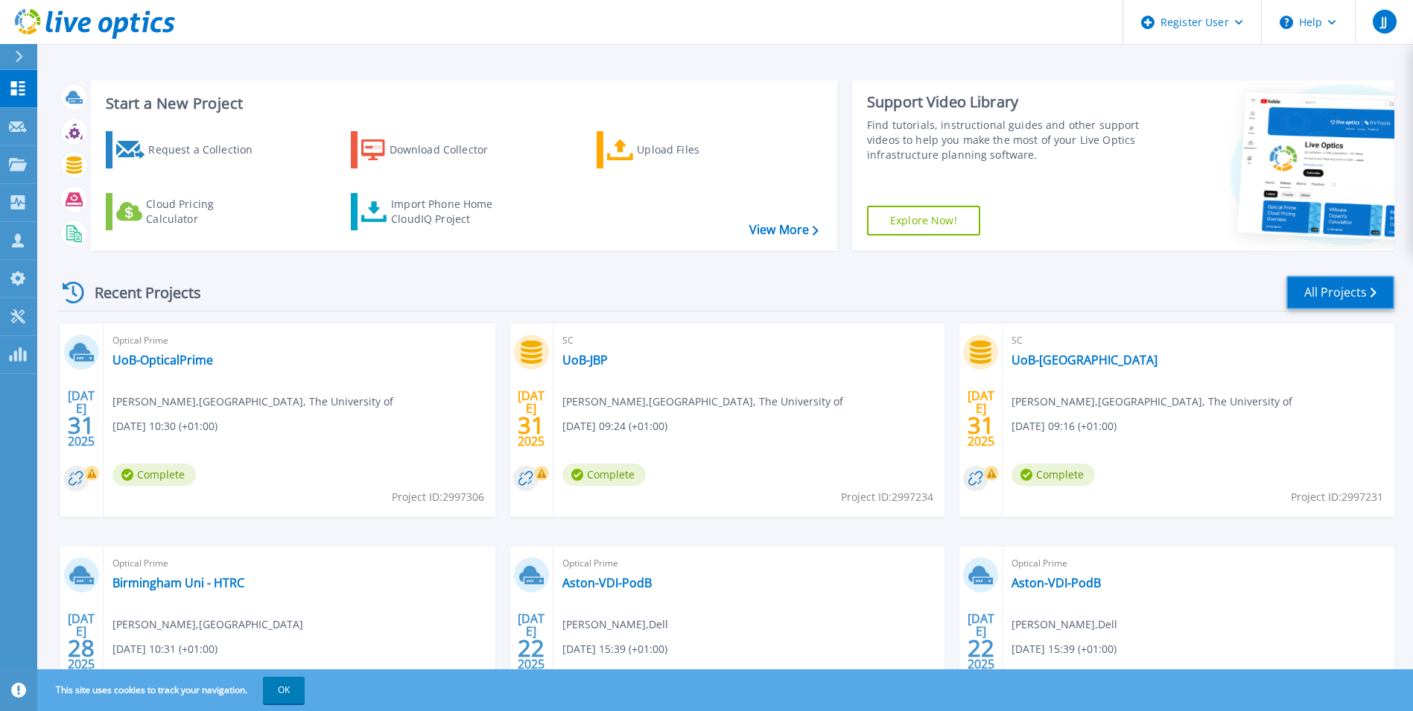
click at [1314, 291] on link "All Projects" at bounding box center [1341, 293] width 108 height 34
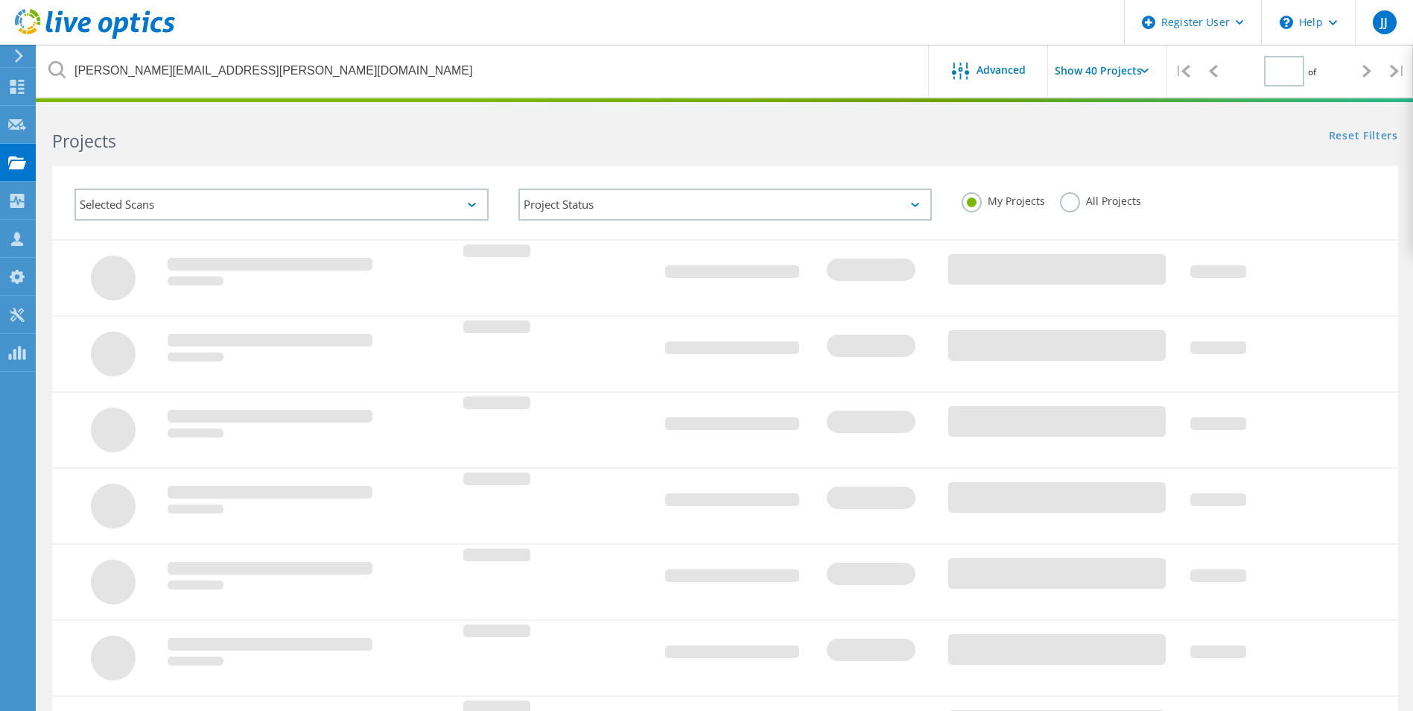
type input "1"
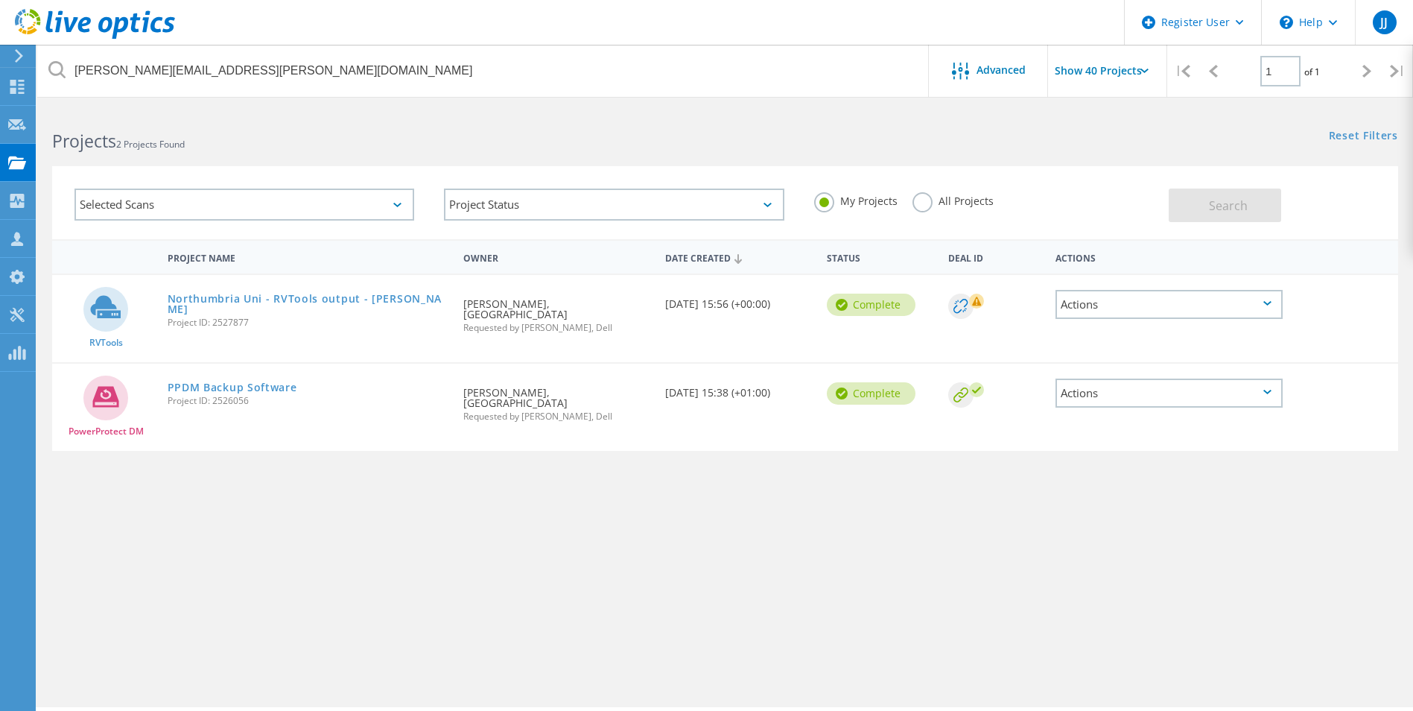
click at [919, 203] on label "All Projects" at bounding box center [953, 199] width 81 height 14
click at [0, 0] on input "All Projects" at bounding box center [0, 0] width 0 height 0
click at [1241, 197] on span "Search" at bounding box center [1228, 205] width 39 height 16
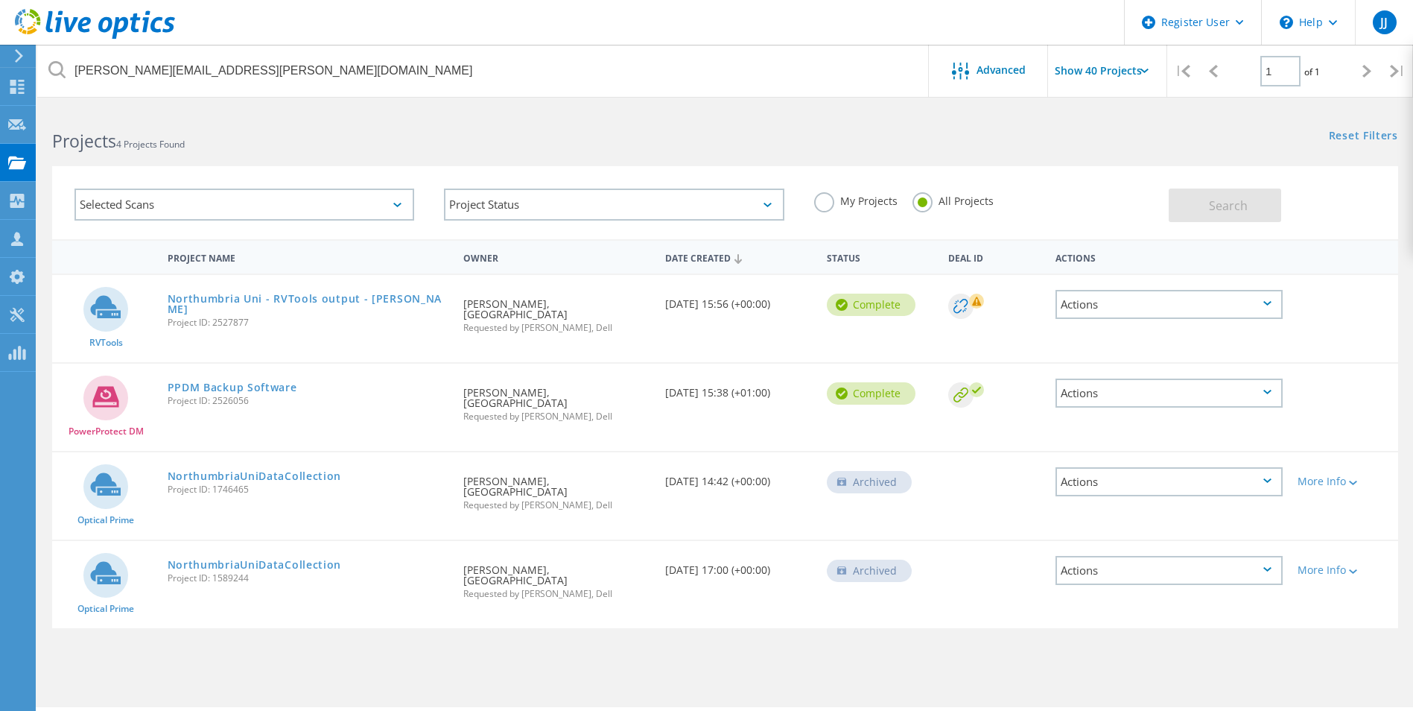
drag, startPoint x: 282, startPoint y: 454, endPoint x: 343, endPoint y: 470, distance: 63.1
click at [343, 485] on span "Project ID: 1746465" at bounding box center [309, 489] width 282 height 9
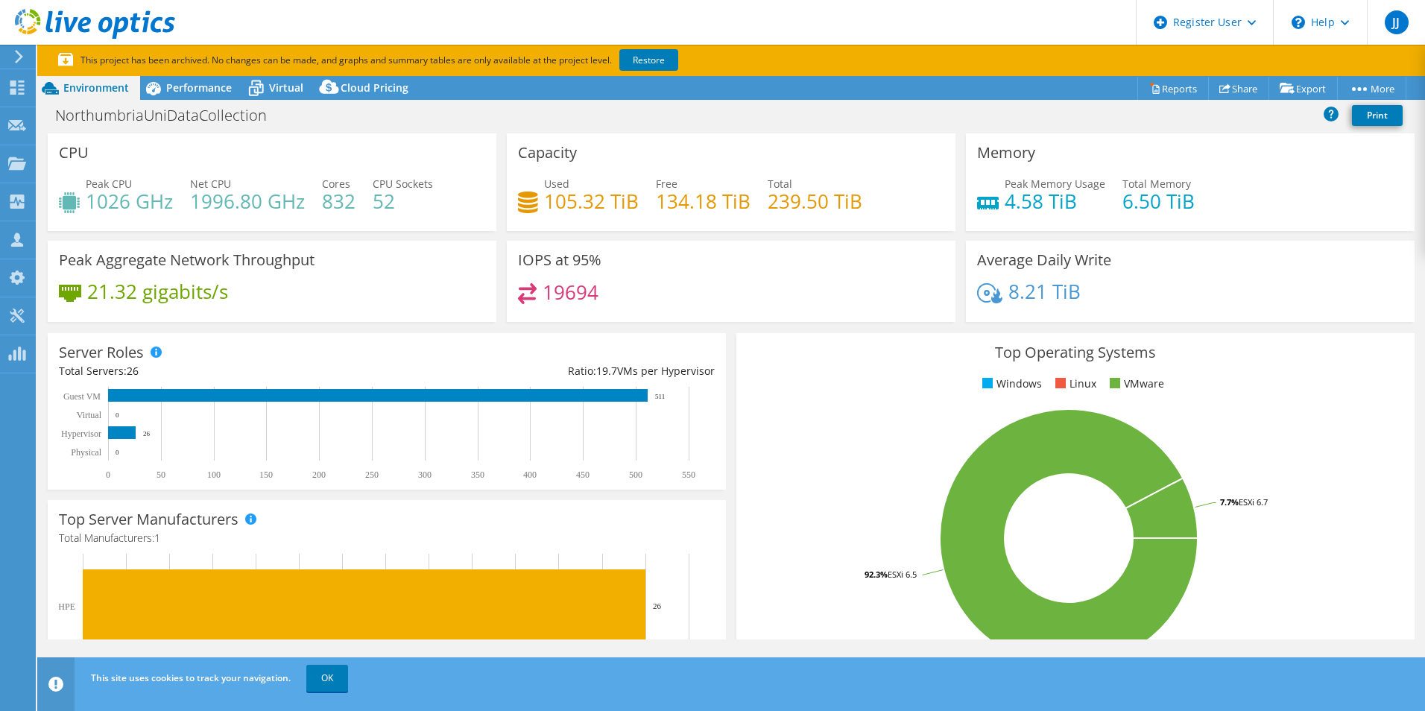
select select "EULondon"
select select "USD"
